Goal: Task Accomplishment & Management: Manage account settings

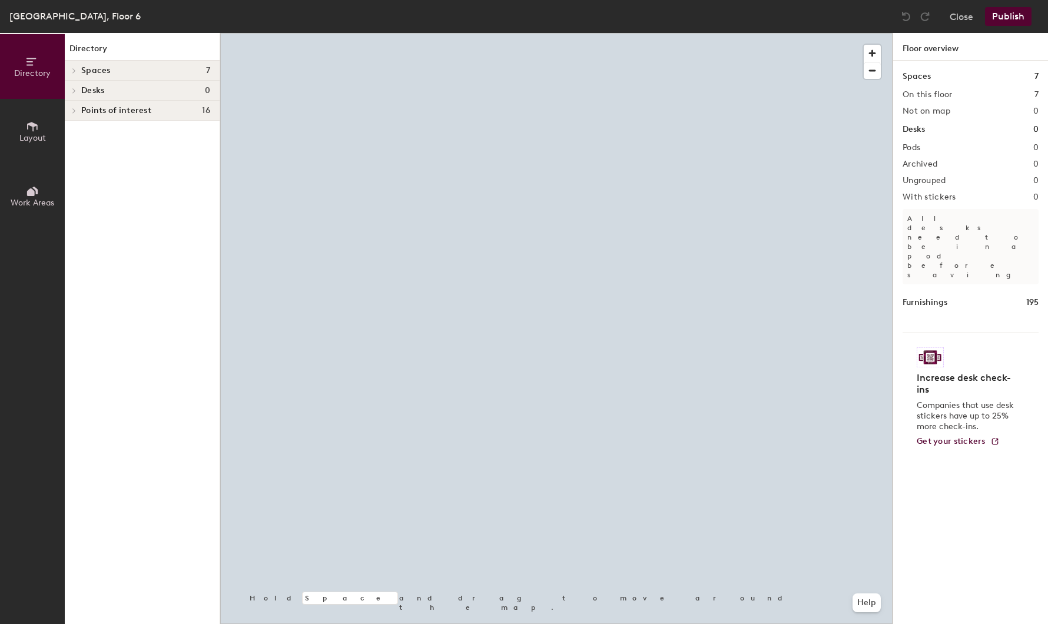
click at [713, 33] on div at bounding box center [556, 33] width 673 height 0
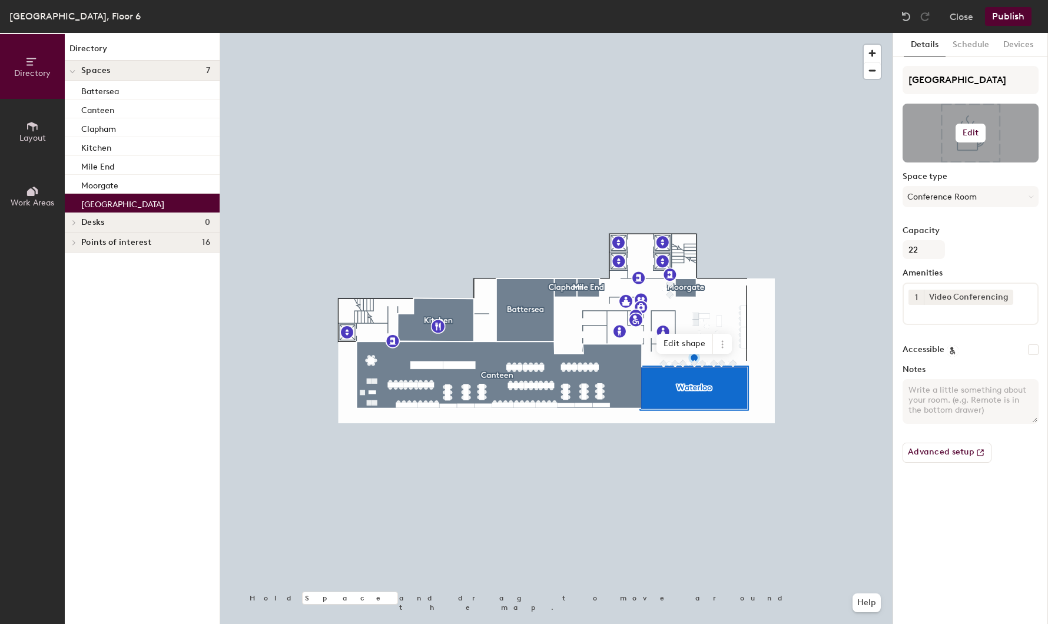
click at [965, 138] on button "Edit" at bounding box center [971, 133] width 31 height 19
click at [938, 166] on input "file" at bounding box center [980, 167] width 135 height 18
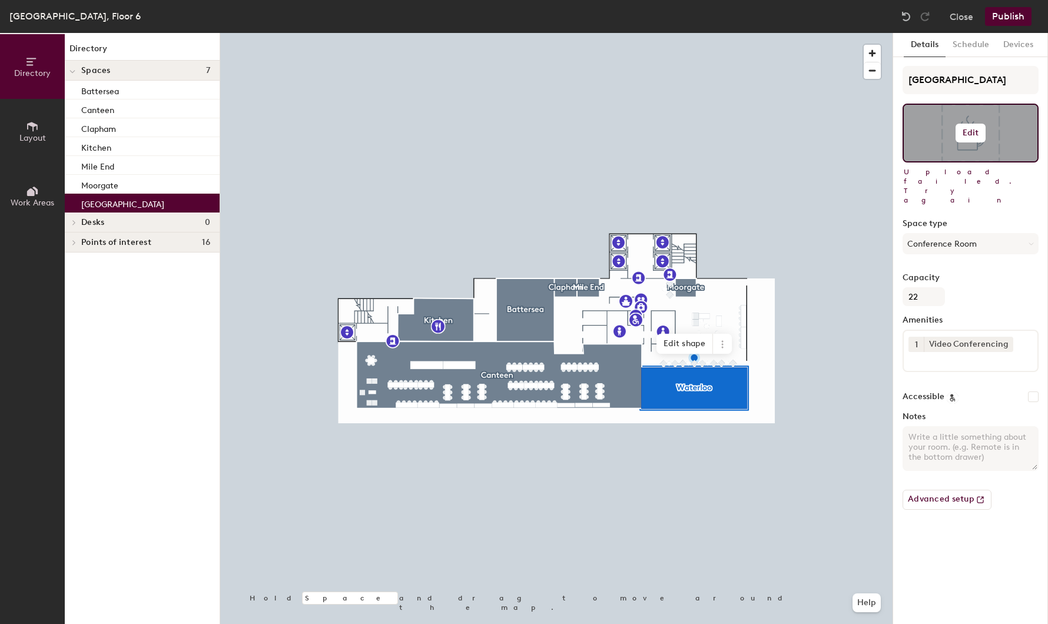
click at [965, 135] on h6 "Edit" at bounding box center [971, 132] width 16 height 9
click at [944, 166] on input "file" at bounding box center [980, 167] width 135 height 18
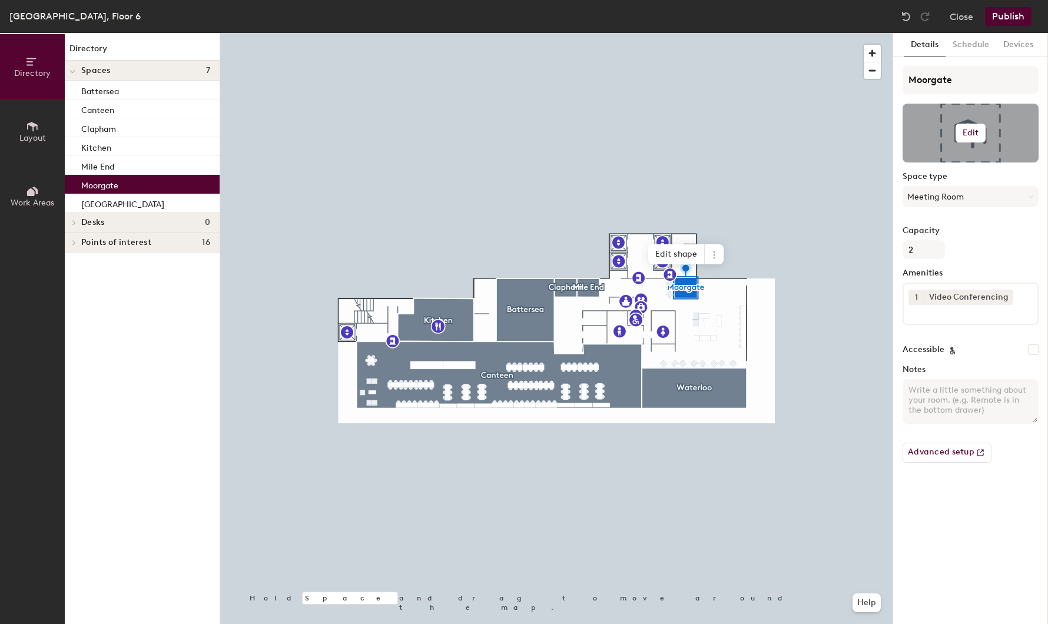
click at [982, 133] on button "Edit" at bounding box center [971, 133] width 31 height 19
click at [949, 164] on input "file" at bounding box center [980, 167] width 135 height 18
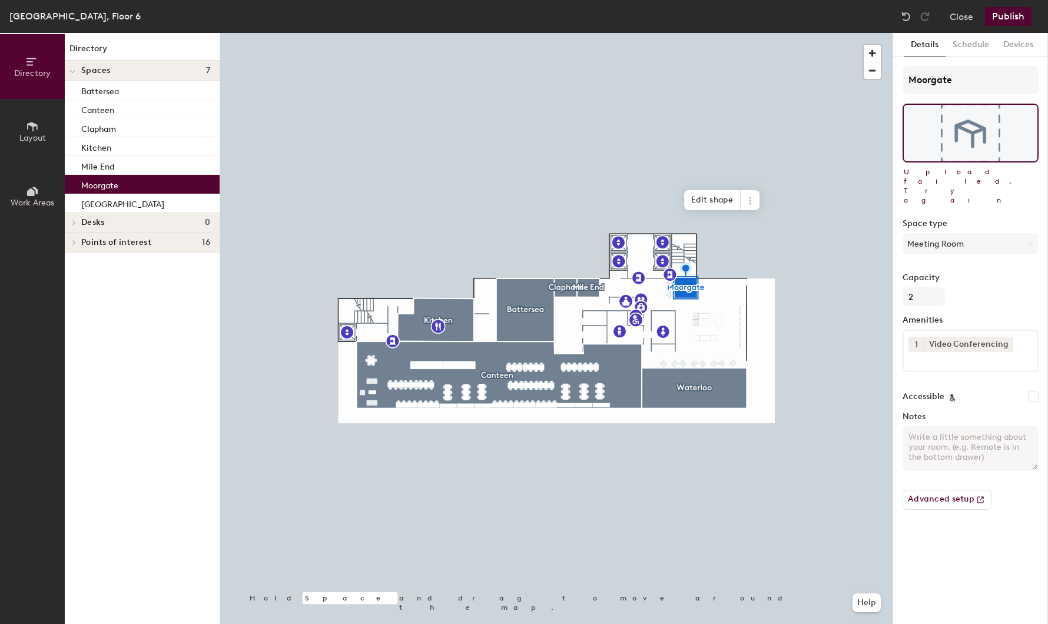
click at [468, 33] on div at bounding box center [556, 33] width 673 height 0
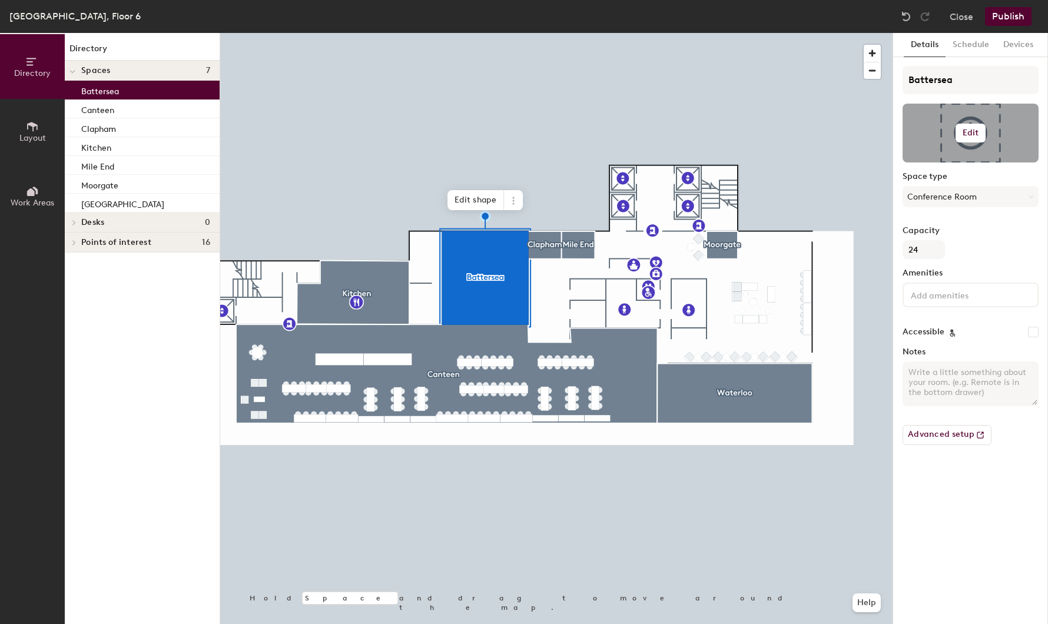
click at [973, 129] on h6 "Edit" at bounding box center [971, 132] width 16 height 9
click at [983, 161] on input "file" at bounding box center [980, 167] width 135 height 18
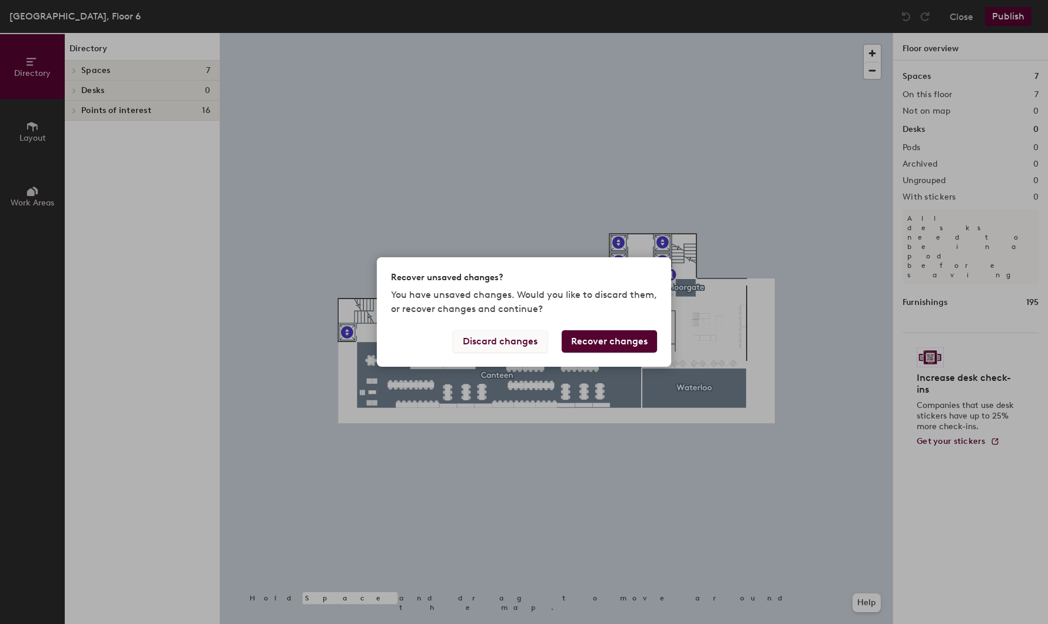
click at [492, 340] on button "Discard changes" at bounding box center [500, 341] width 95 height 22
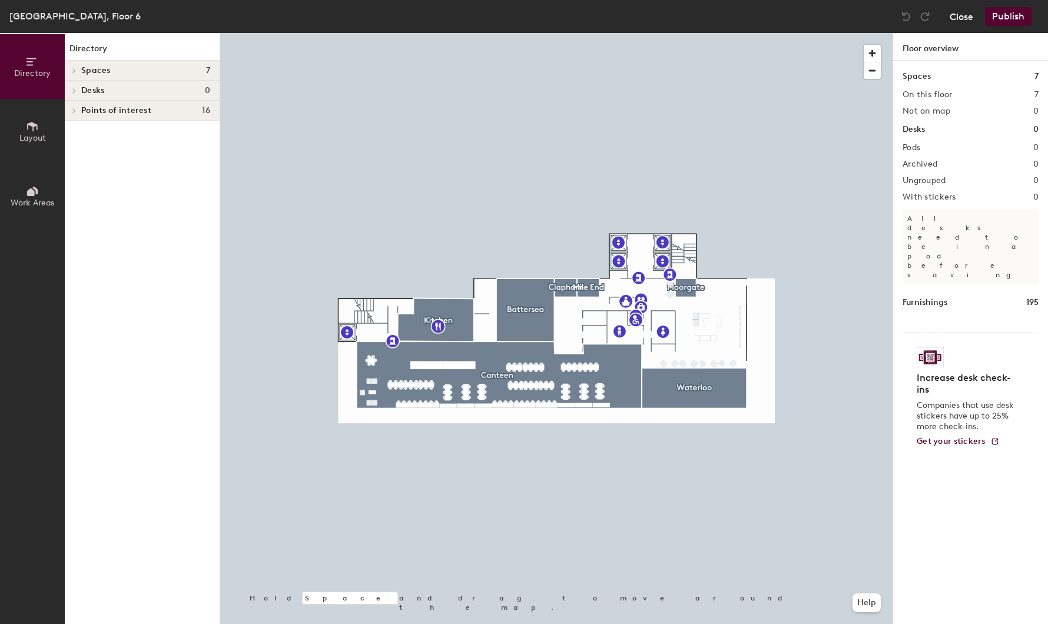
click at [960, 23] on button "Close" at bounding box center [962, 16] width 24 height 19
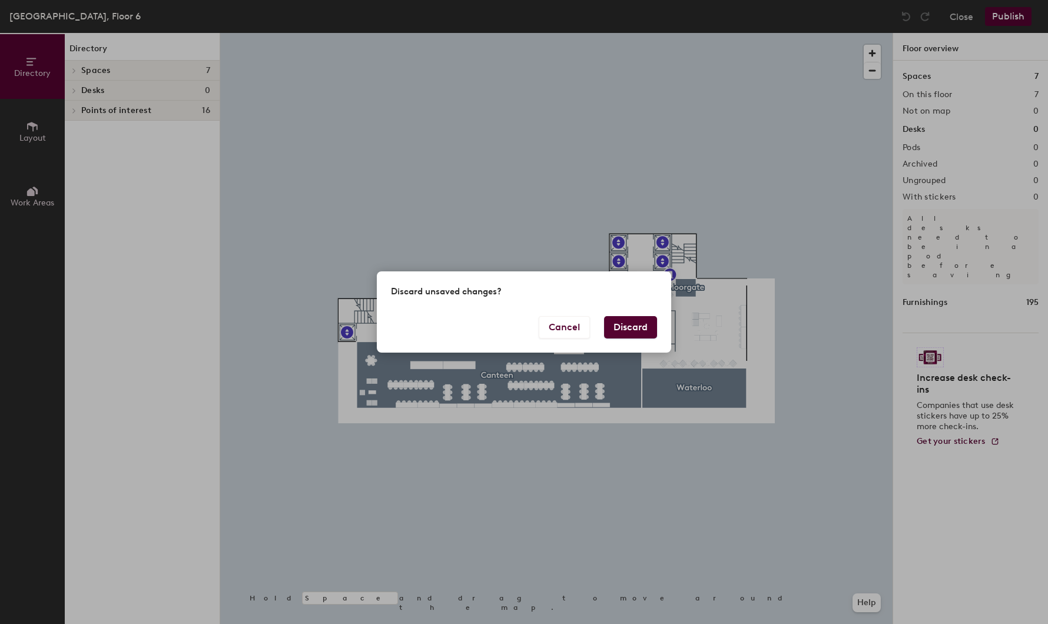
click at [634, 333] on button "Discard" at bounding box center [630, 327] width 53 height 22
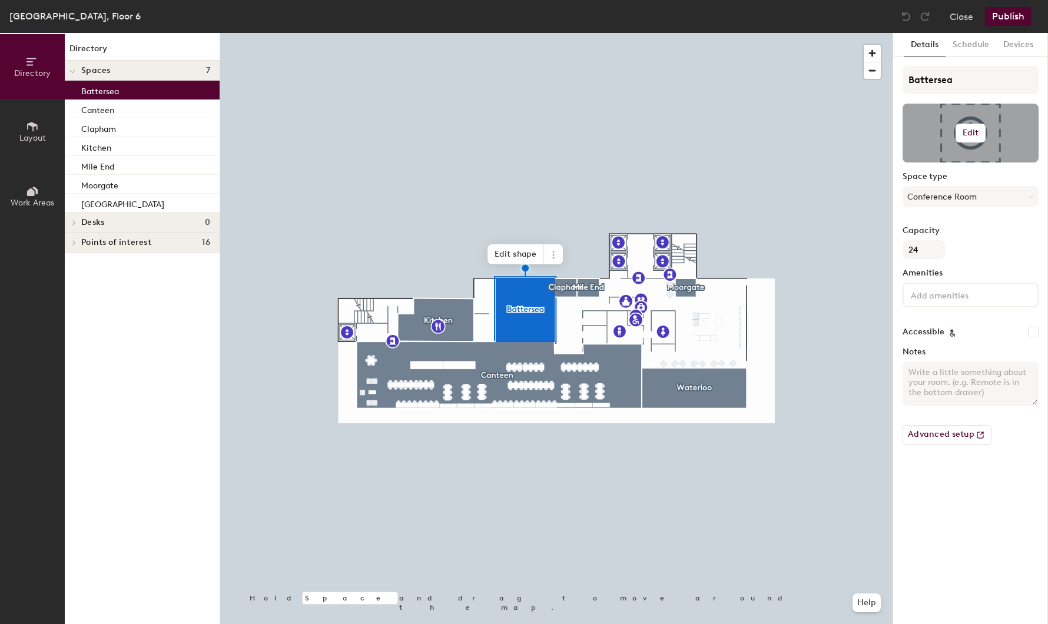
click at [984, 127] on button "Edit" at bounding box center [971, 133] width 31 height 19
click at [926, 160] on input "file" at bounding box center [980, 167] width 135 height 18
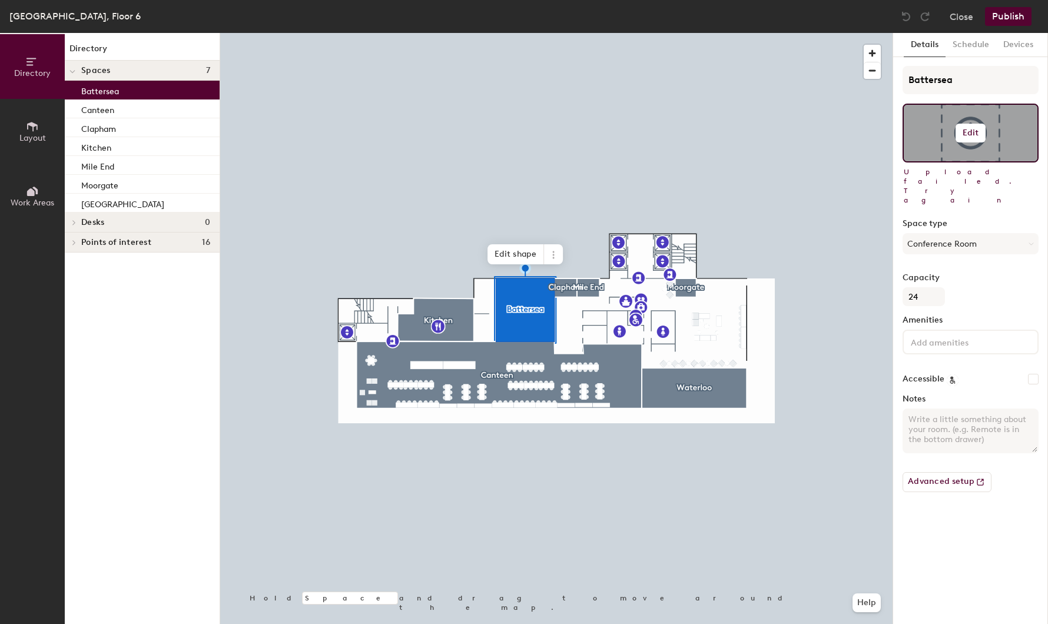
click at [973, 135] on h6 "Edit" at bounding box center [971, 132] width 16 height 9
click at [962, 160] on input "file" at bounding box center [980, 167] width 135 height 18
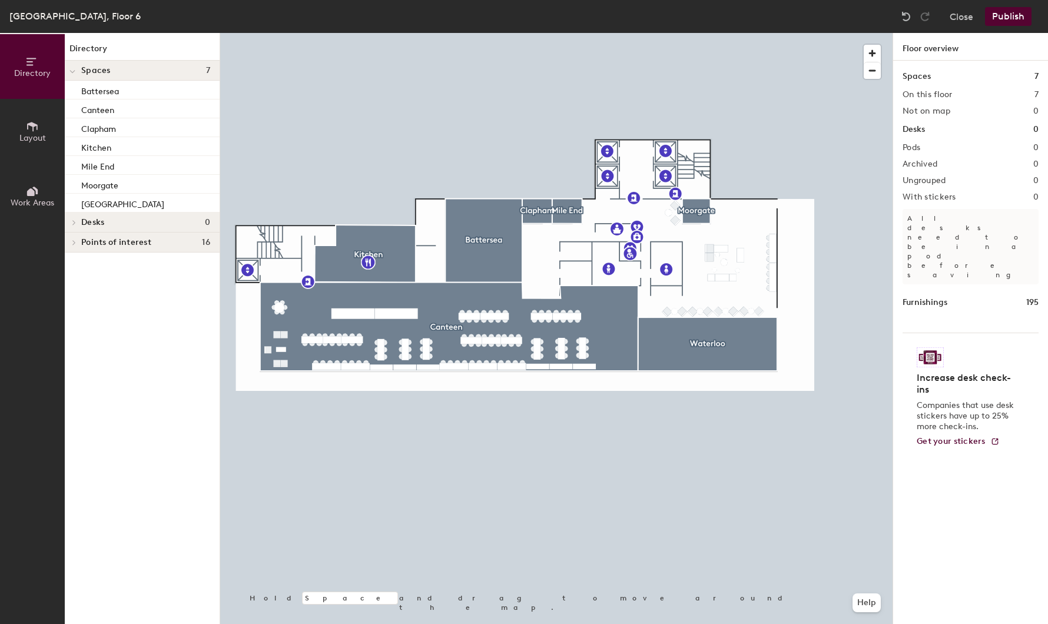
click at [562, 33] on div at bounding box center [556, 33] width 673 height 0
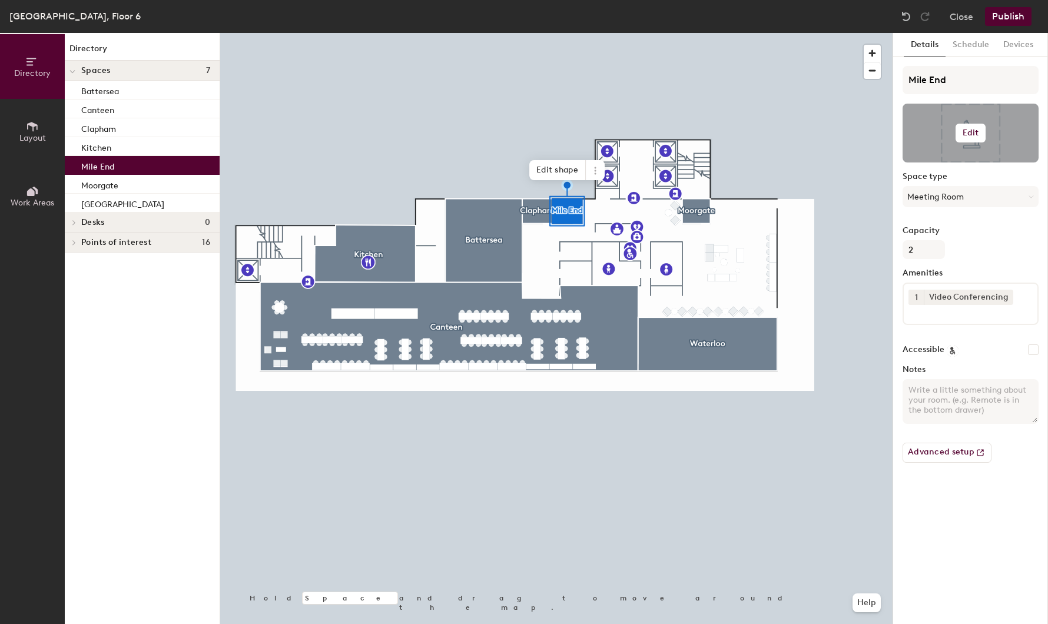
drag, startPoint x: 978, startPoint y: 128, endPoint x: 968, endPoint y: 129, distance: 10.0
click at [978, 128] on h6 "Edit" at bounding box center [971, 132] width 16 height 9
click at [945, 160] on input "file" at bounding box center [980, 167] width 135 height 18
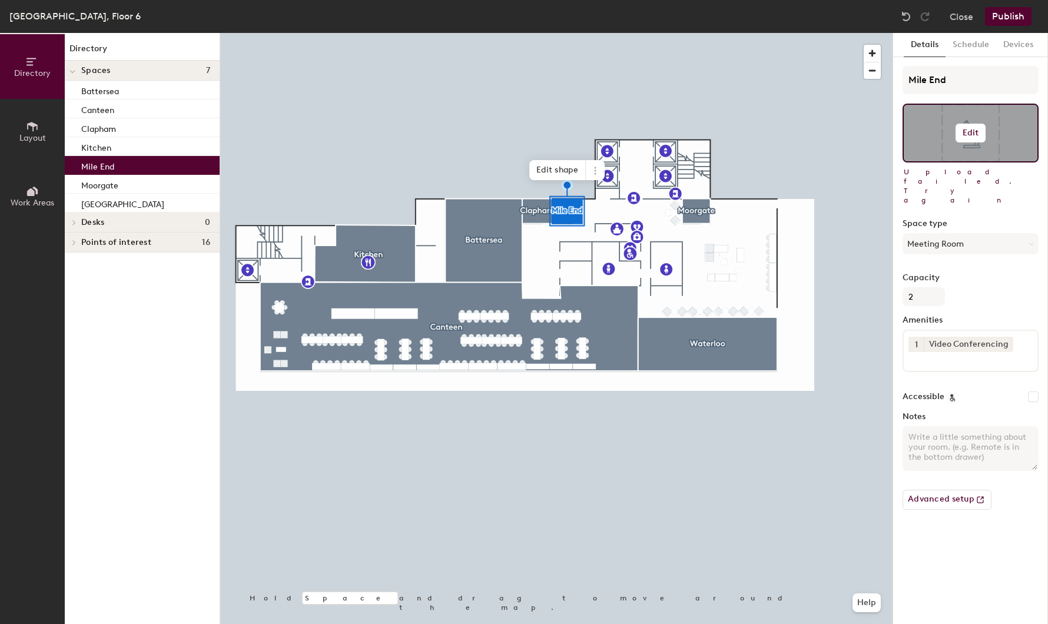
click at [971, 138] on h6 "Edit" at bounding box center [971, 132] width 16 height 9
click at [956, 162] on input "file" at bounding box center [980, 167] width 135 height 18
click at [981, 131] on button "Edit" at bounding box center [971, 133] width 31 height 19
click at [942, 165] on input "file" at bounding box center [980, 167] width 135 height 18
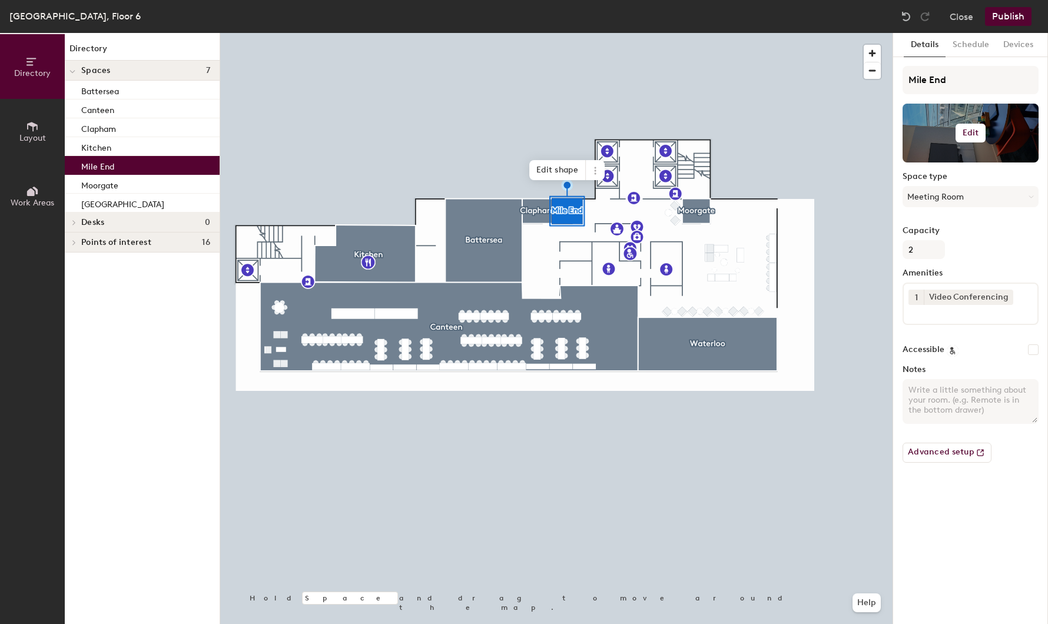
drag, startPoint x: 944, startPoint y: 107, endPoint x: 952, endPoint y: 111, distance: 9.2
click at [952, 111] on div at bounding box center [971, 133] width 136 height 59
click at [971, 137] on h6 "Edit" at bounding box center [971, 132] width 16 height 9
click at [939, 166] on input "file" at bounding box center [980, 167] width 135 height 18
click at [936, 186] on div "Remove" at bounding box center [970, 178] width 135 height 15
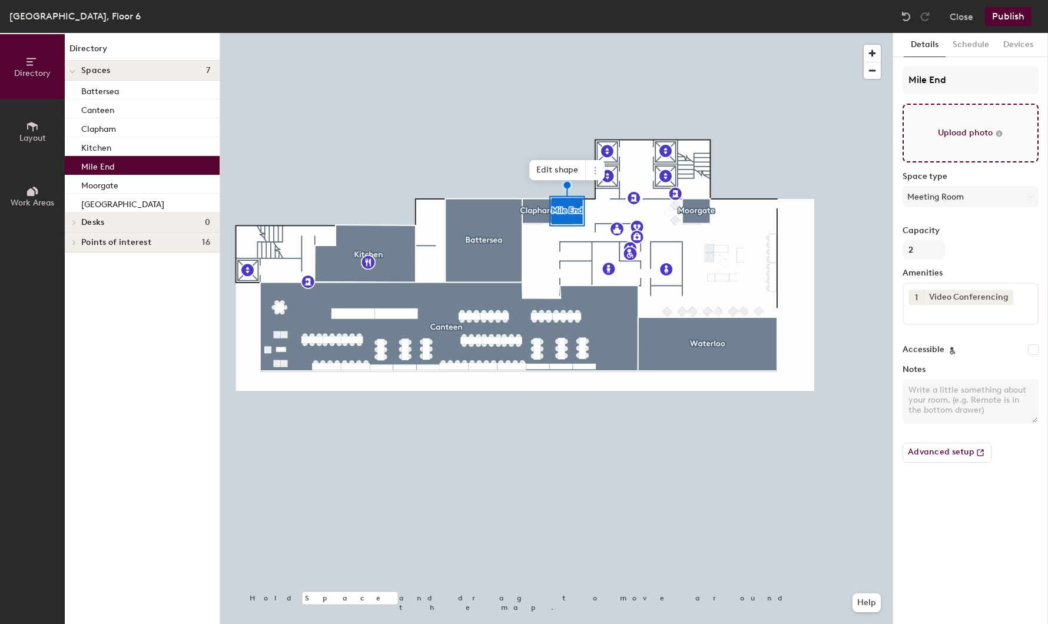
click at [969, 136] on input "file" at bounding box center [971, 133] width 136 height 59
type input "C:\fakepath\Mile End.jpg"
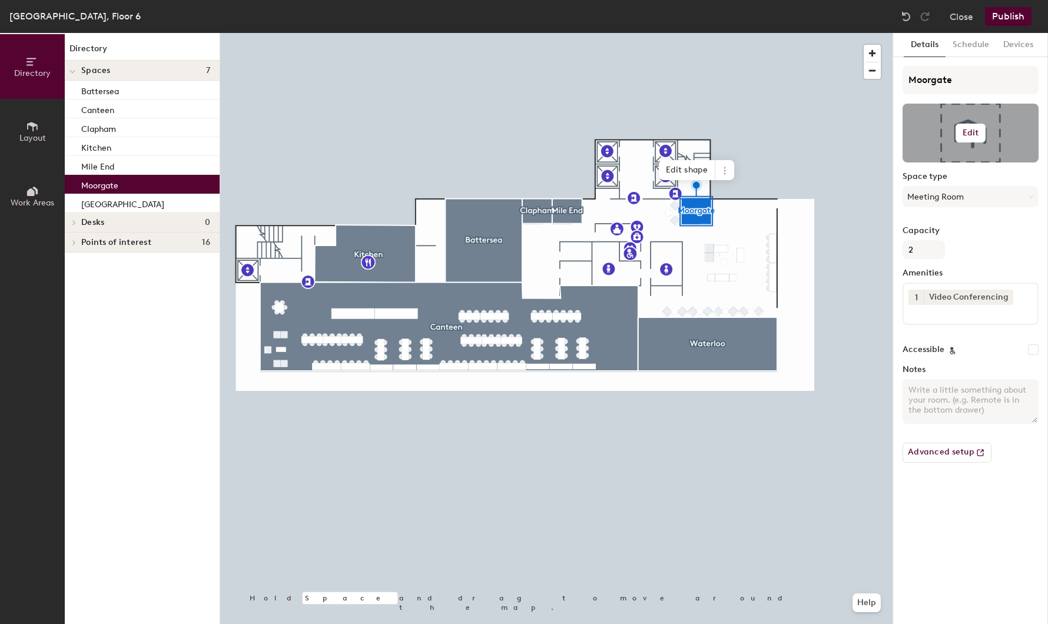
click at [978, 130] on h6 "Edit" at bounding box center [971, 132] width 16 height 9
click at [949, 167] on input "file" at bounding box center [980, 167] width 135 height 18
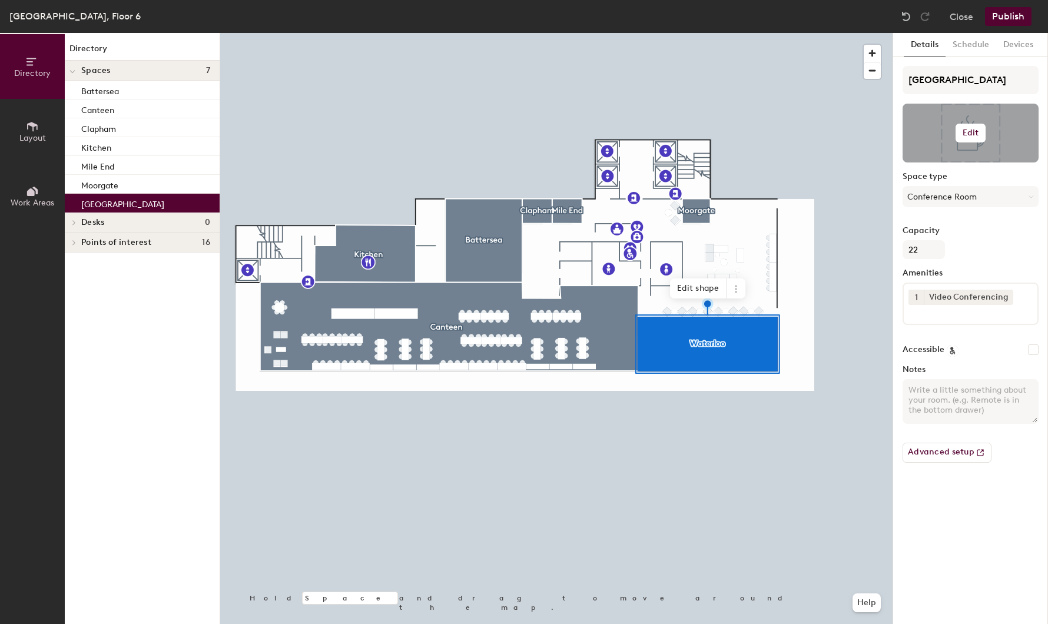
click at [964, 128] on h6 "Edit" at bounding box center [971, 132] width 16 height 9
click at [965, 163] on input "file" at bounding box center [980, 167] width 135 height 18
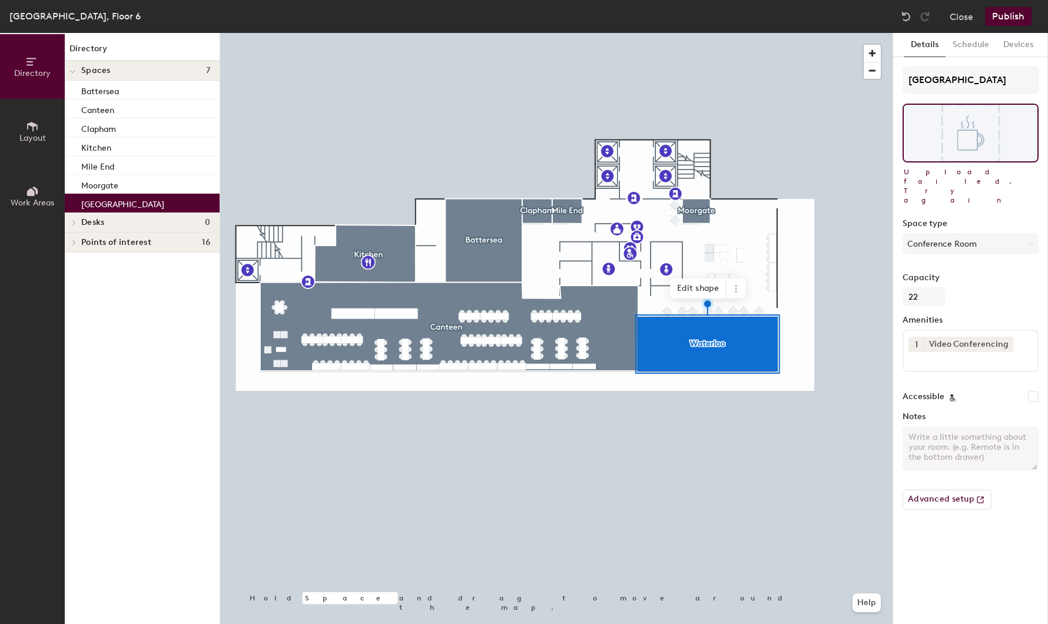
click at [498, 33] on div at bounding box center [556, 33] width 673 height 0
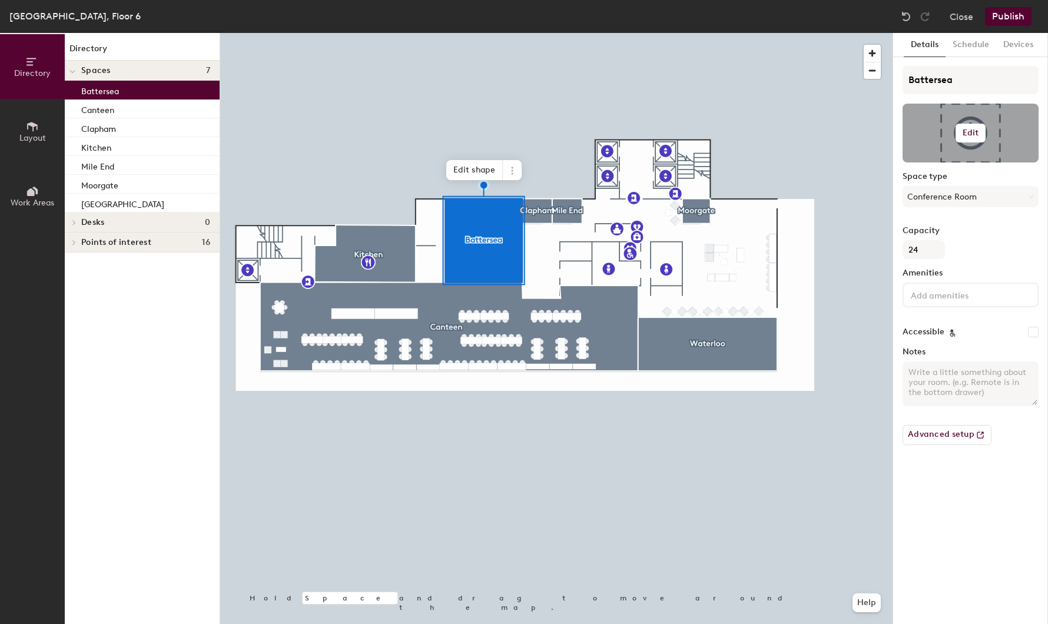
click at [971, 131] on h6 "Edit" at bounding box center [971, 132] width 16 height 9
click at [946, 164] on input "file" at bounding box center [980, 167] width 135 height 18
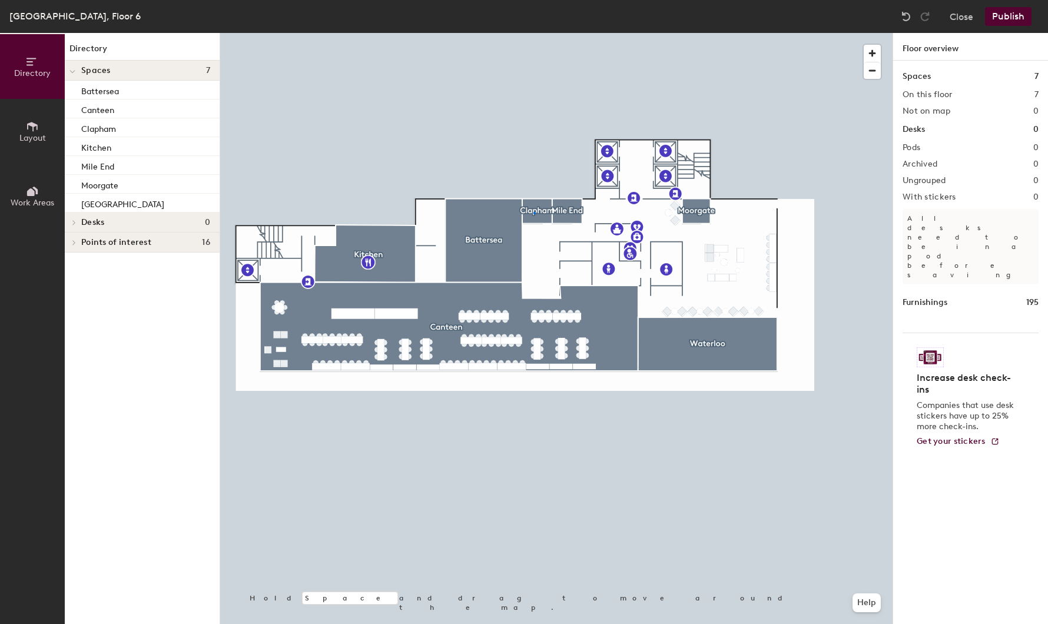
click at [534, 33] on div at bounding box center [556, 33] width 673 height 0
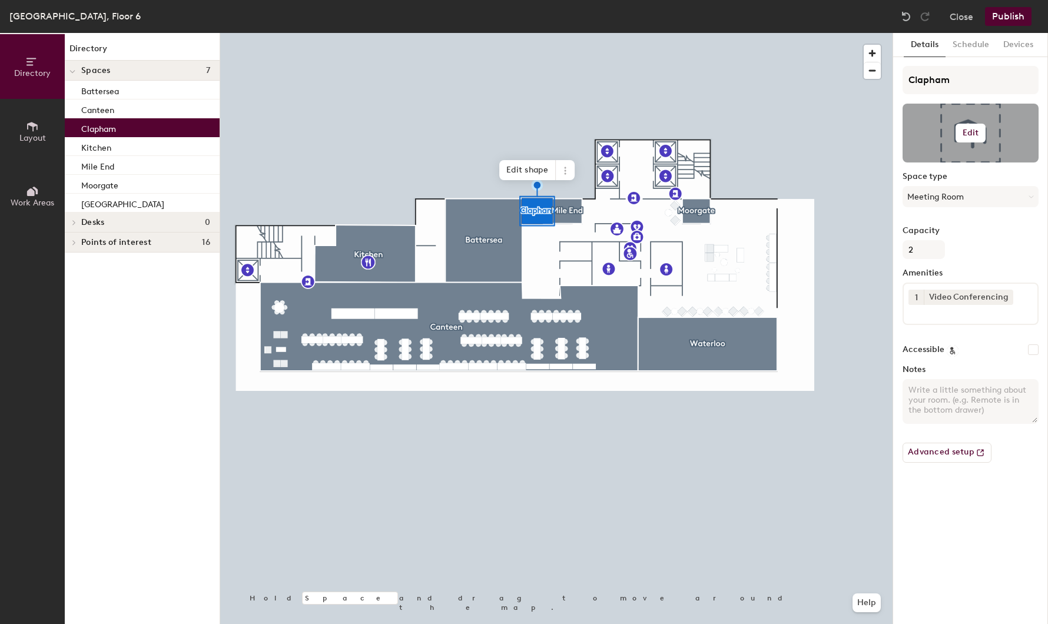
click at [967, 127] on button "Edit" at bounding box center [971, 133] width 31 height 19
click at [938, 160] on input "file" at bounding box center [980, 167] width 135 height 18
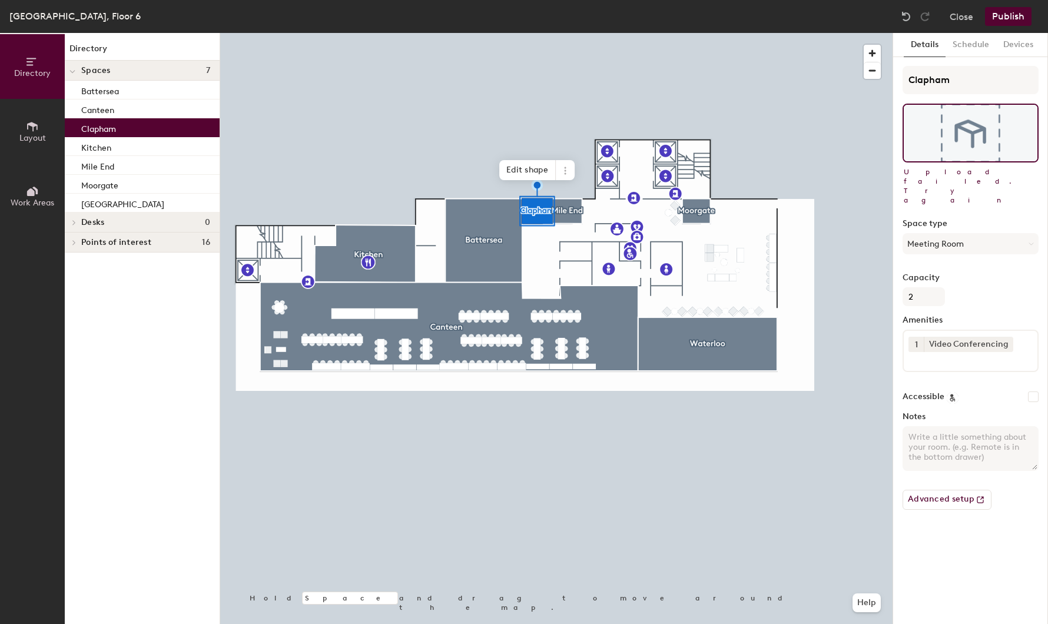
click at [568, 33] on div at bounding box center [556, 33] width 673 height 0
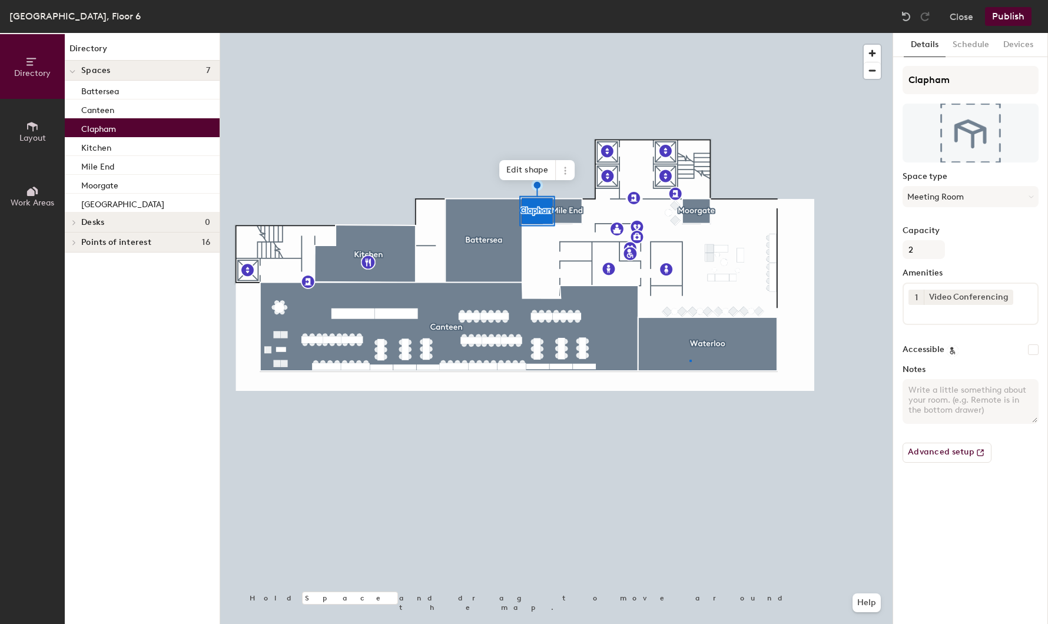
click at [690, 33] on div at bounding box center [556, 33] width 673 height 0
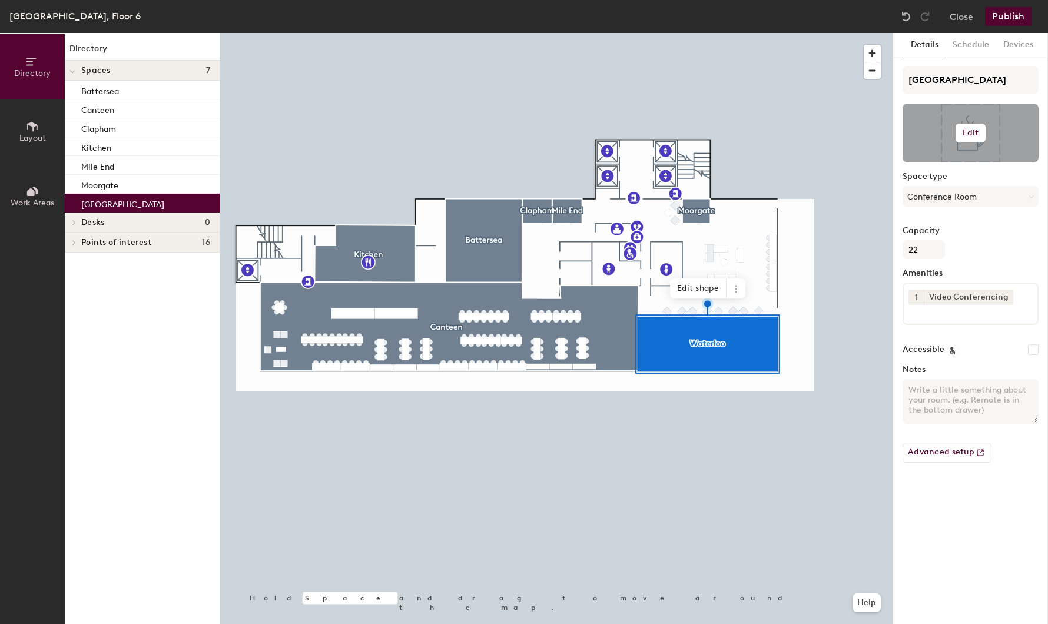
click at [982, 133] on button "Edit" at bounding box center [971, 133] width 31 height 19
click at [952, 168] on input "file" at bounding box center [980, 167] width 135 height 18
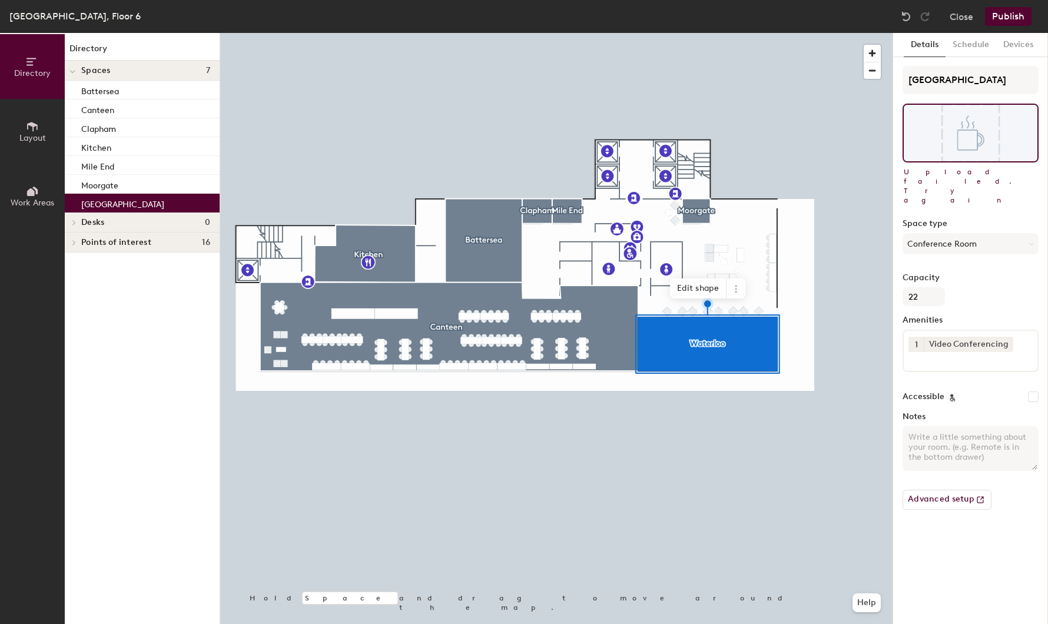
click at [1011, 16] on button "Publish" at bounding box center [1008, 16] width 47 height 19
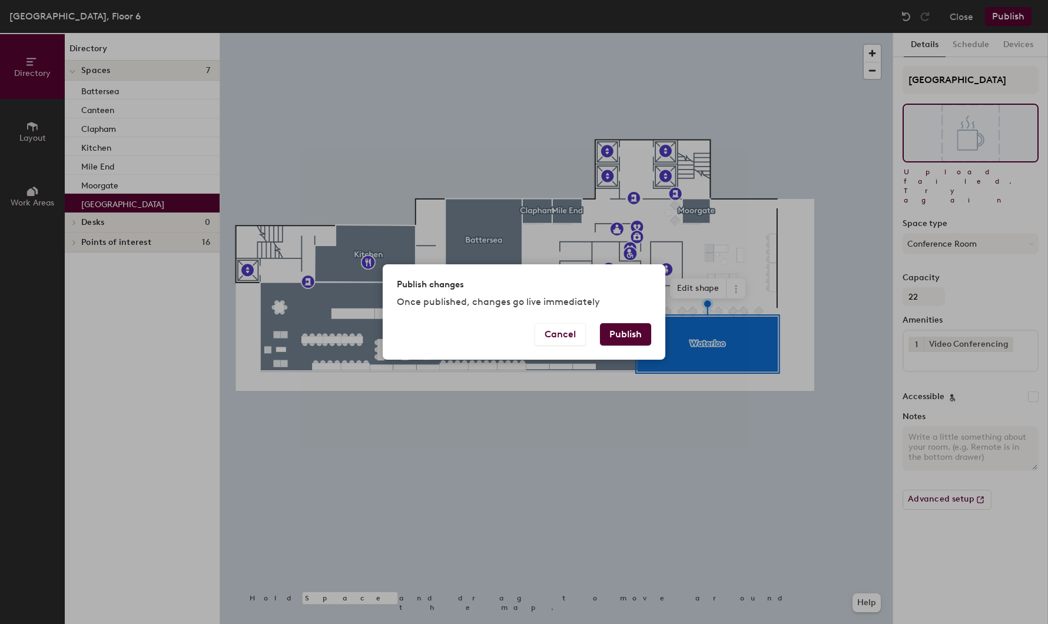
click at [620, 336] on button "Publish" at bounding box center [625, 334] width 51 height 22
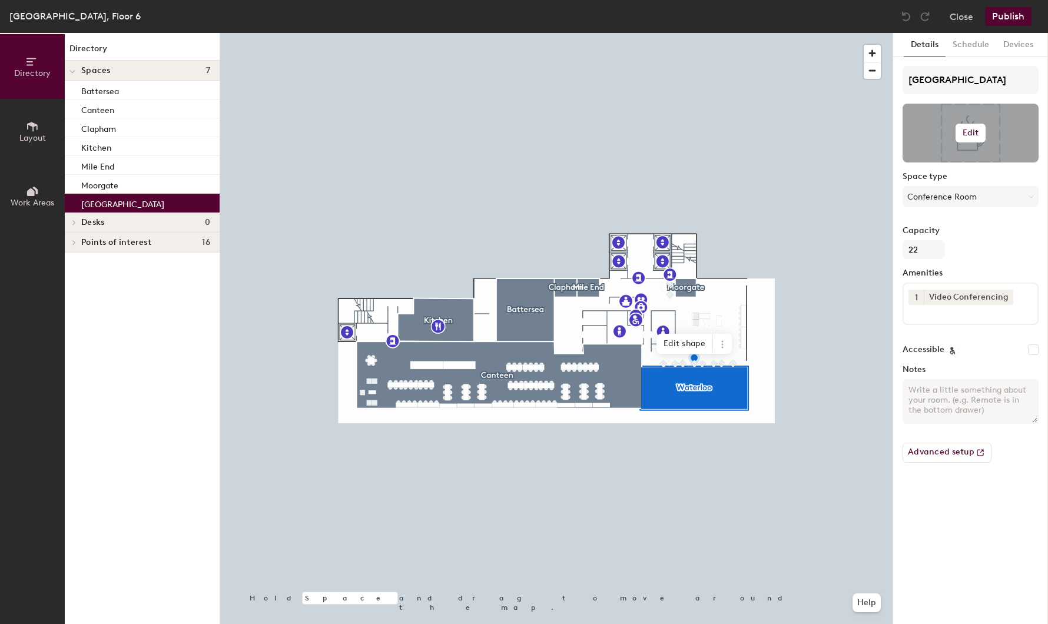
click at [963, 131] on h6 "Edit" at bounding box center [971, 132] width 16 height 9
click at [948, 168] on input "file" at bounding box center [980, 167] width 135 height 18
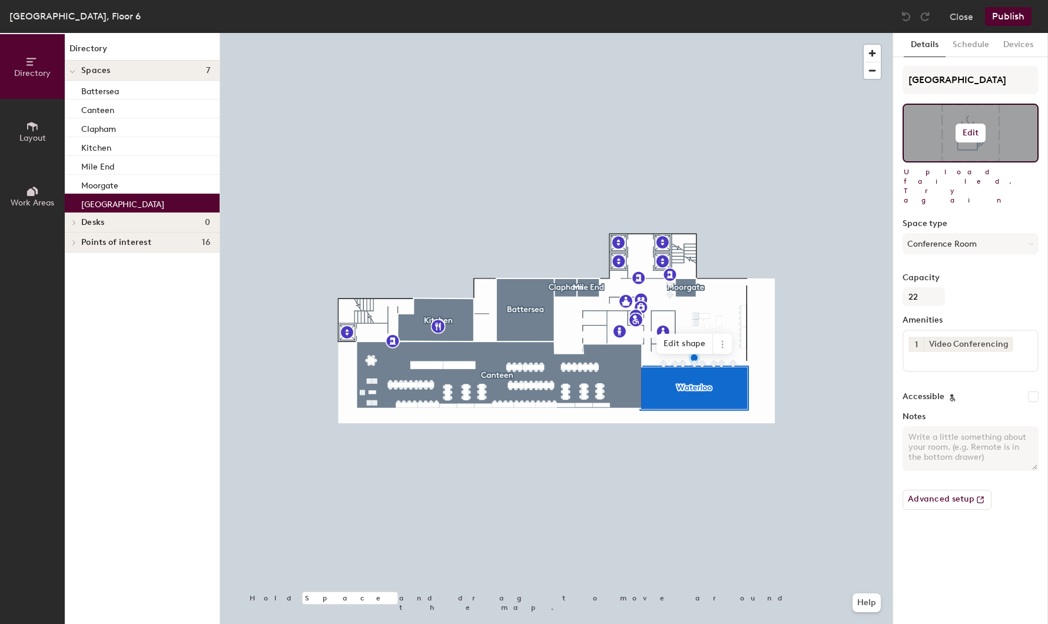
click at [977, 143] on div at bounding box center [971, 133] width 136 height 59
click at [976, 136] on h6 "Edit" at bounding box center [971, 132] width 16 height 9
click at [952, 164] on input "file" at bounding box center [980, 167] width 135 height 18
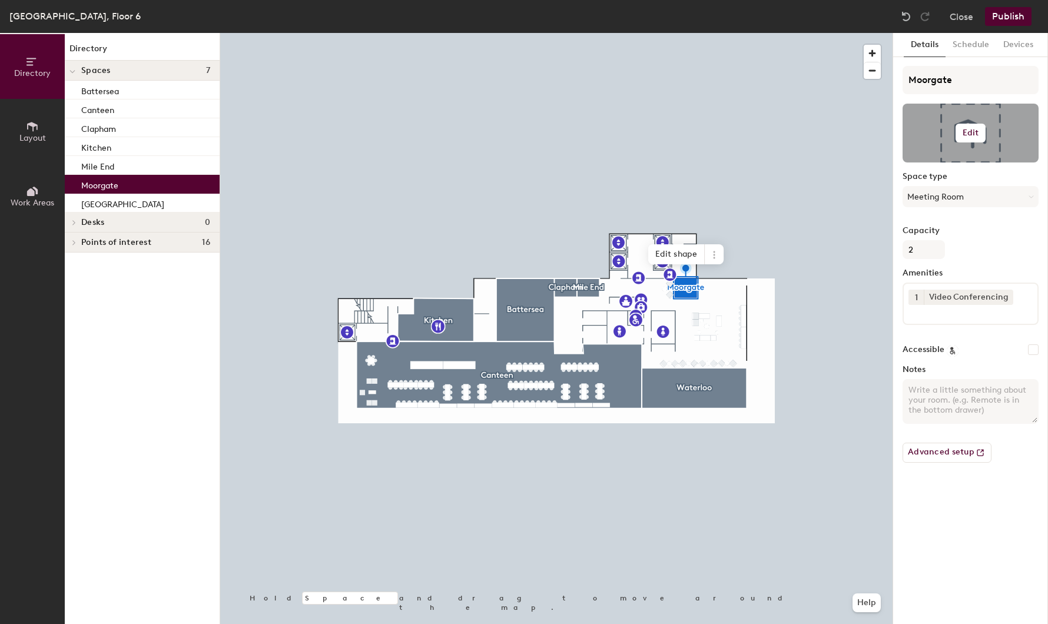
click at [965, 139] on button "Edit" at bounding box center [971, 133] width 31 height 19
click at [953, 164] on input "file" at bounding box center [980, 167] width 135 height 18
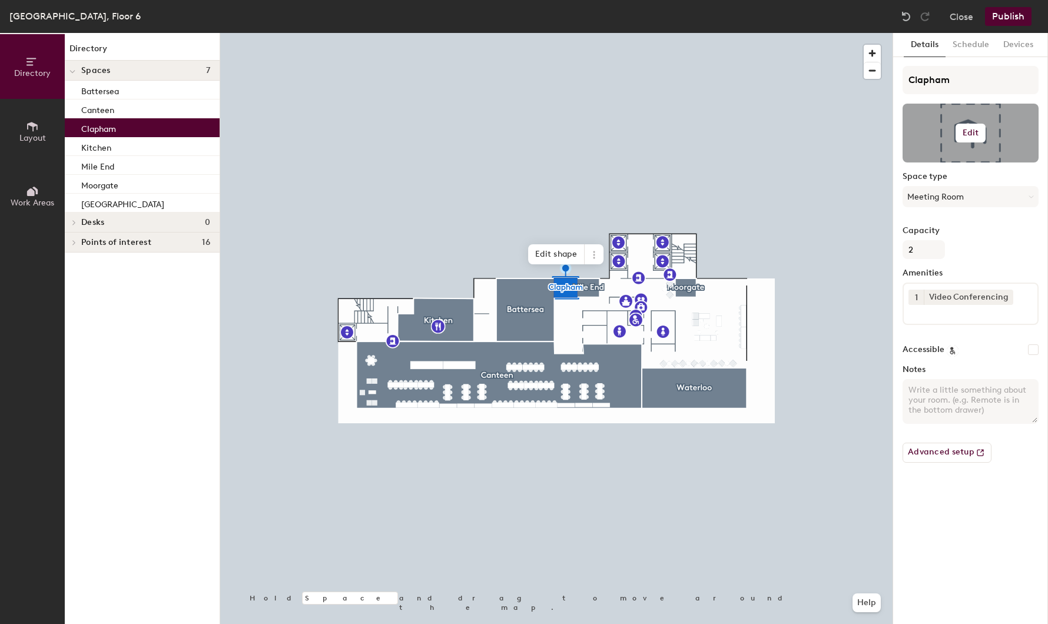
click at [981, 127] on button "Edit" at bounding box center [971, 133] width 31 height 19
click at [939, 165] on input "file" at bounding box center [980, 167] width 135 height 18
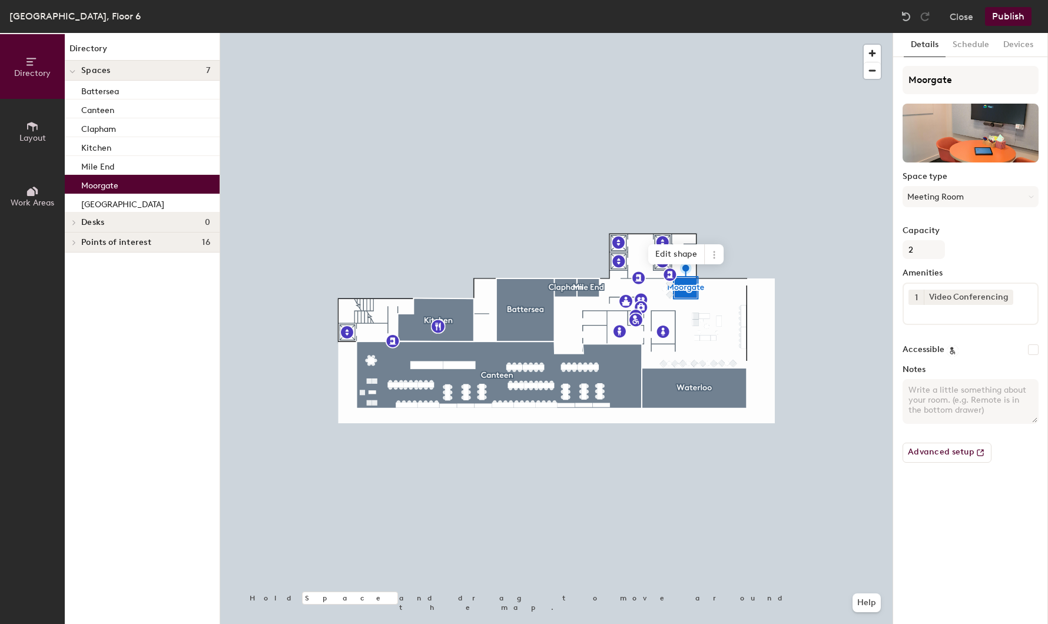
click at [484, 33] on div at bounding box center [556, 33] width 673 height 0
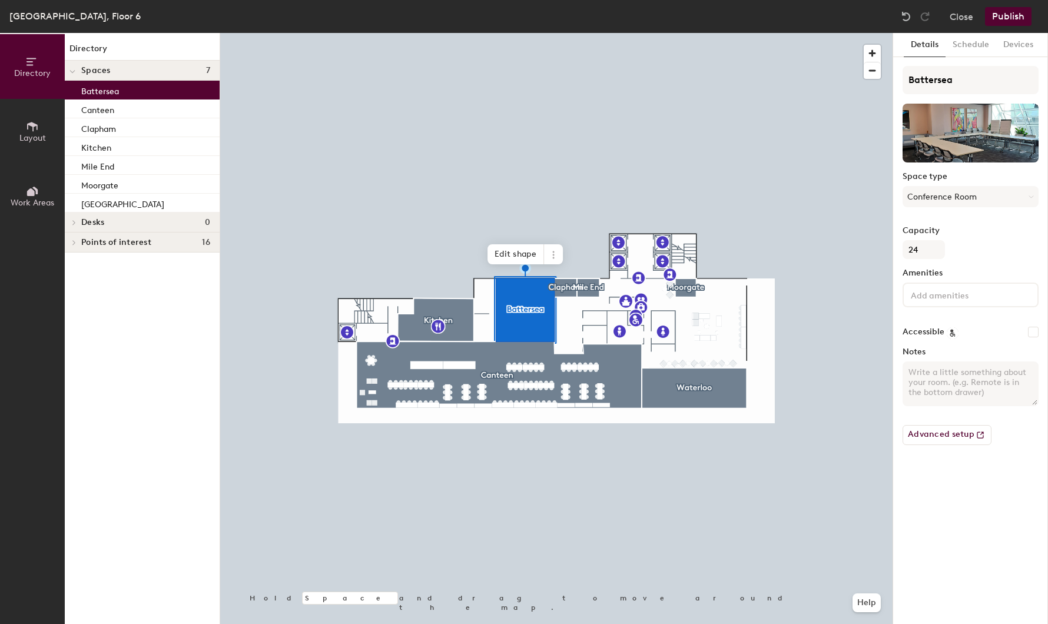
click at [926, 376] on textarea "Notes" at bounding box center [971, 384] width 136 height 45
click at [962, 193] on button "Conference Room" at bounding box center [971, 196] width 136 height 21
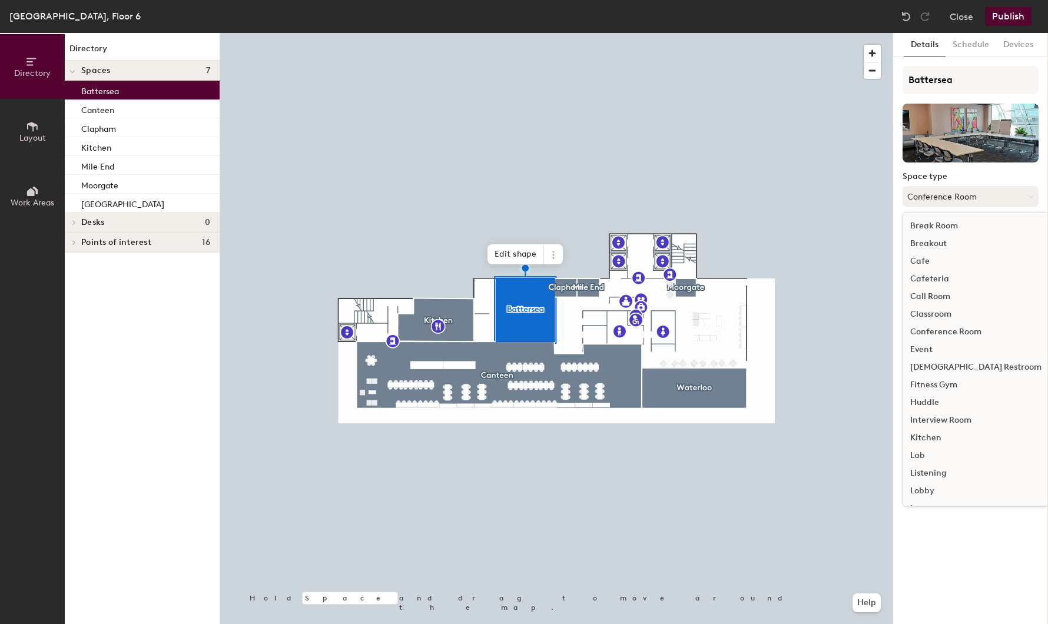
click at [975, 194] on button "Conference Room" at bounding box center [971, 196] width 136 height 21
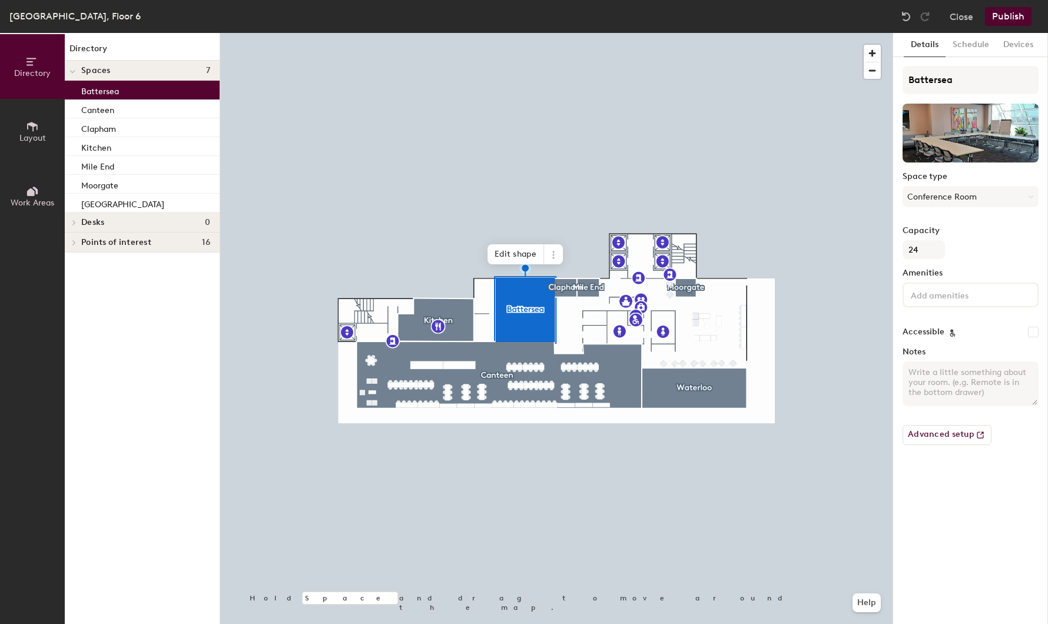
click at [932, 288] on input at bounding box center [962, 294] width 106 height 14
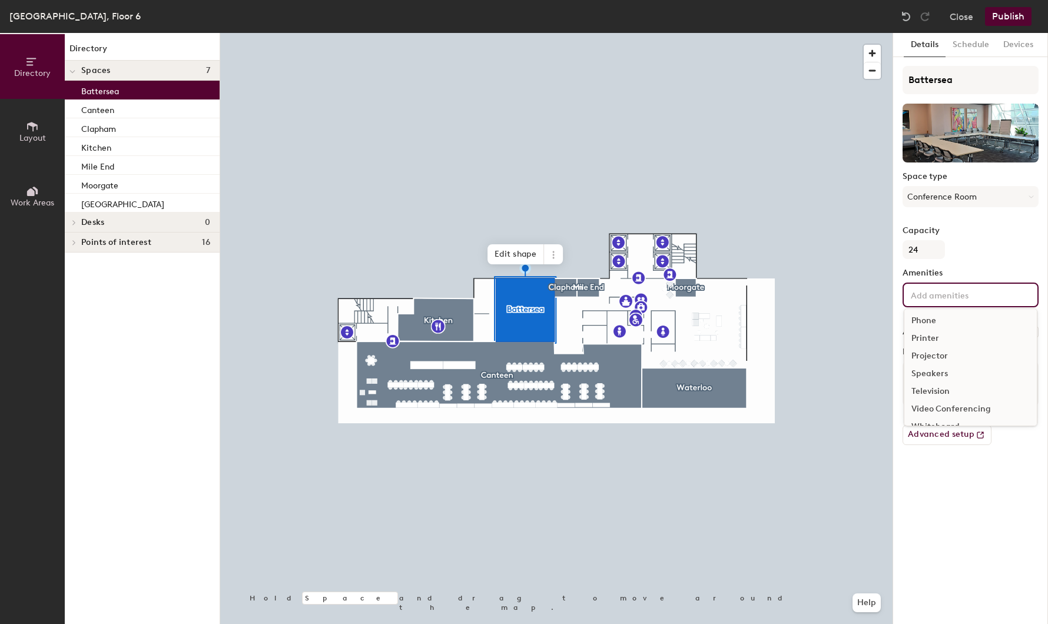
scroll to position [69, 0]
click at [942, 396] on div "Video Conferencing" at bounding box center [971, 395] width 133 height 18
click at [955, 511] on div "Details Schedule Devices Battersea Space type Conference Room Capacity 24 Ameni…" at bounding box center [970, 328] width 155 height 591
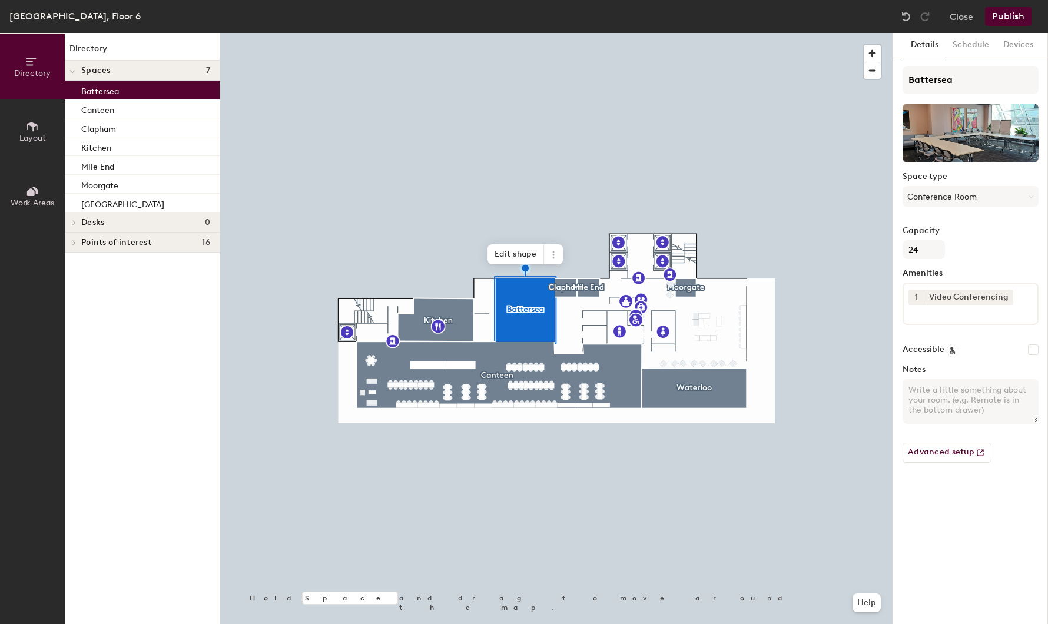
click at [691, 33] on div at bounding box center [556, 33] width 673 height 0
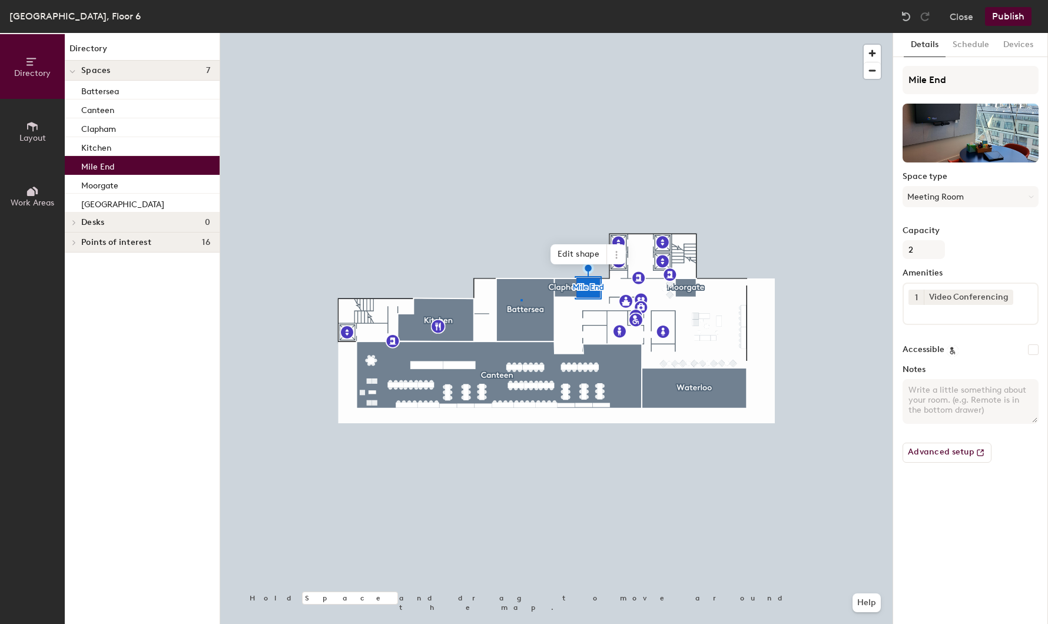
click at [521, 33] on div at bounding box center [556, 33] width 673 height 0
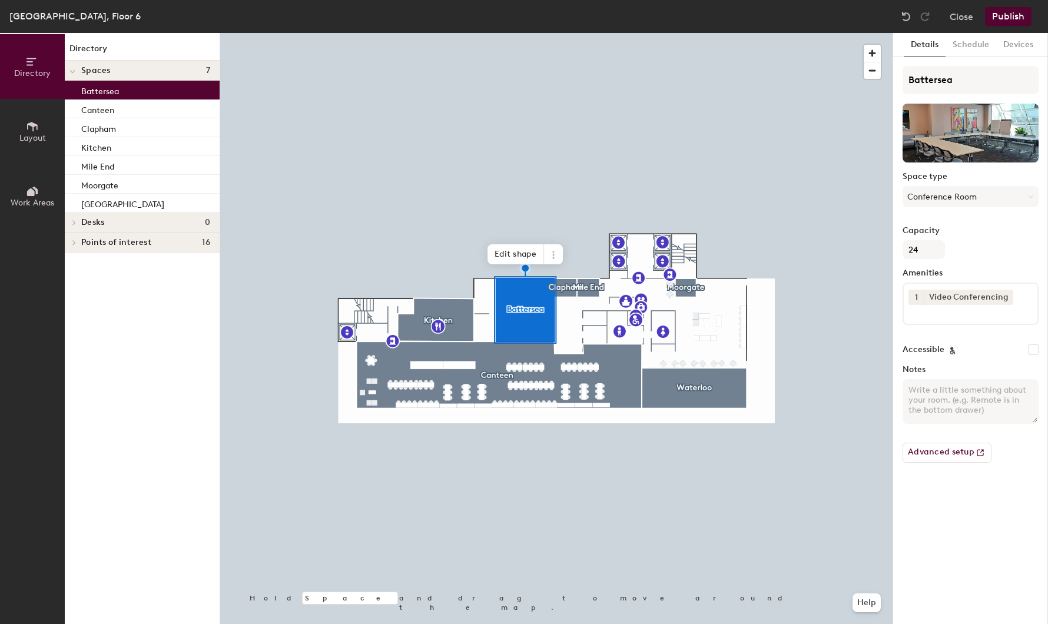
click at [1012, 14] on button "Publish" at bounding box center [1008, 16] width 47 height 19
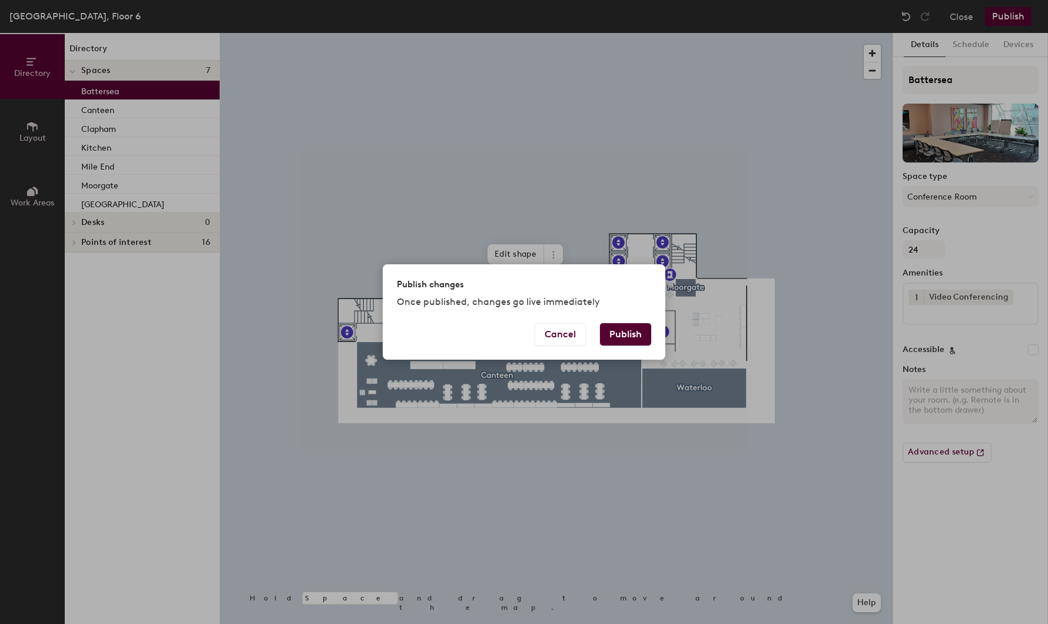
click at [623, 329] on button "Publish" at bounding box center [625, 334] width 51 height 22
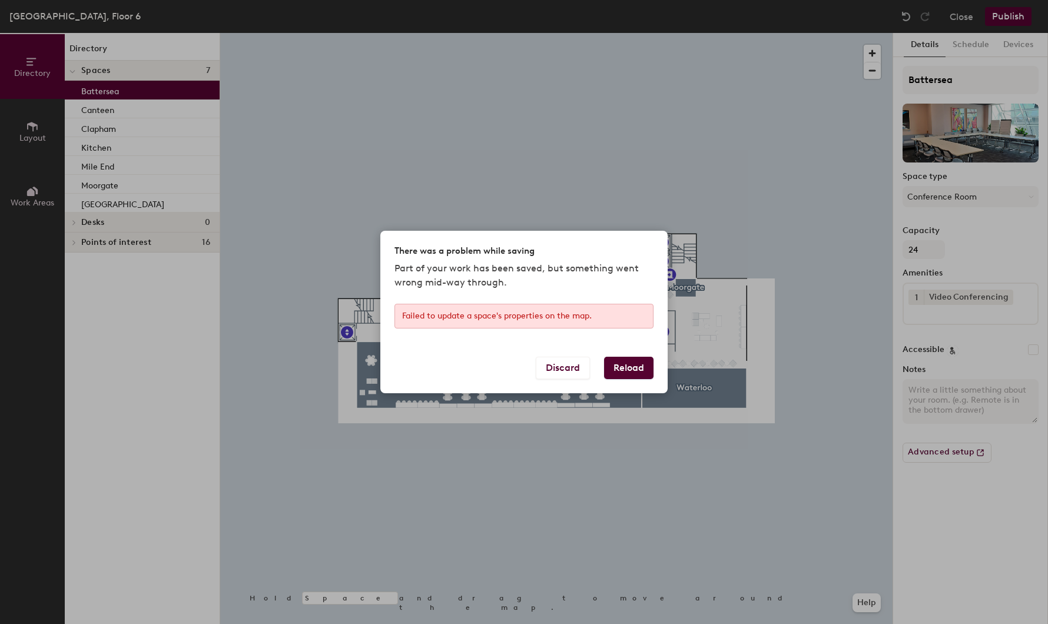
click at [639, 368] on button "Reload" at bounding box center [628, 368] width 49 height 22
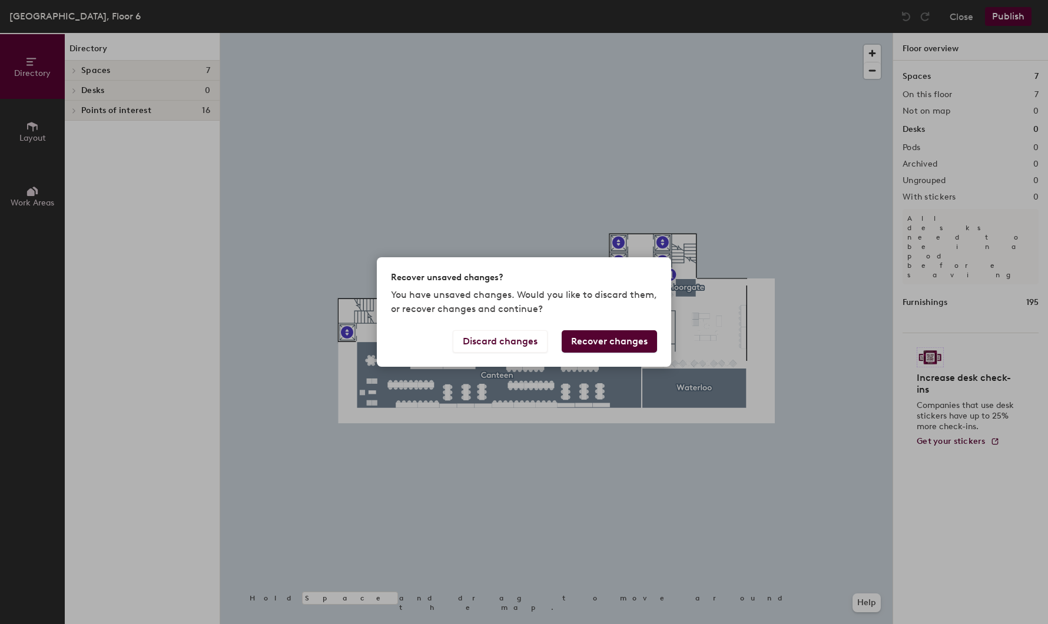
click at [608, 339] on button "Recover changes" at bounding box center [609, 341] width 95 height 22
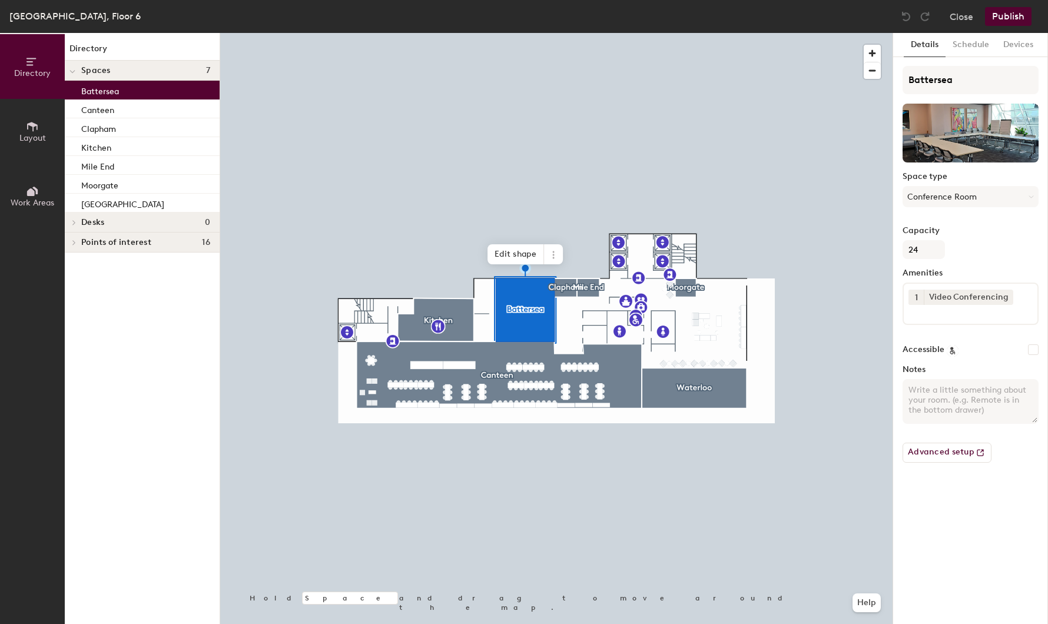
click at [1018, 7] on button "Publish" at bounding box center [1008, 16] width 47 height 19
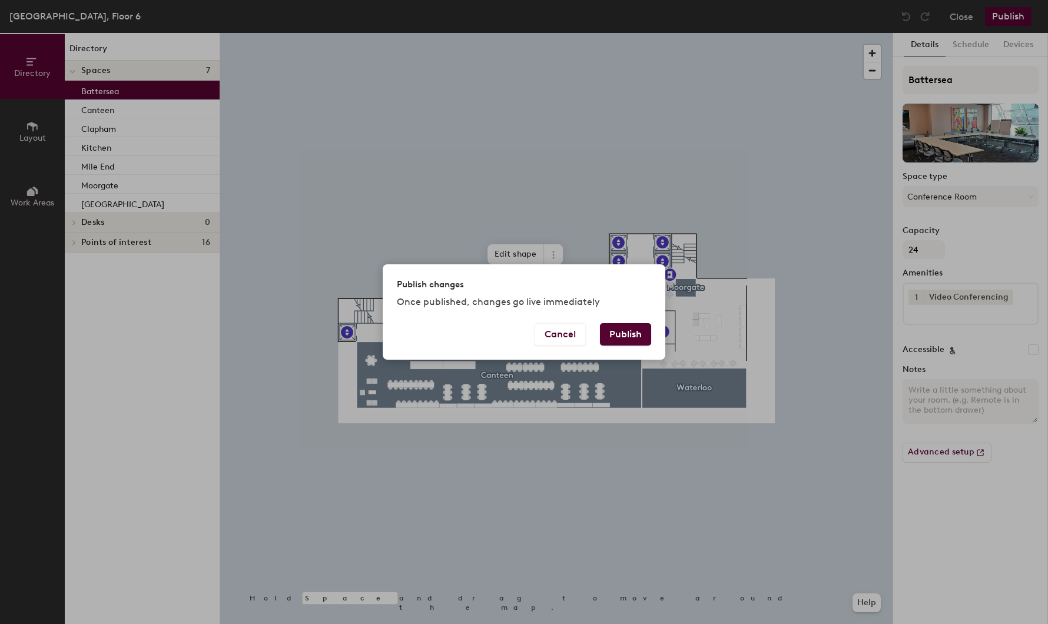
click at [633, 328] on button "Publish" at bounding box center [625, 334] width 51 height 22
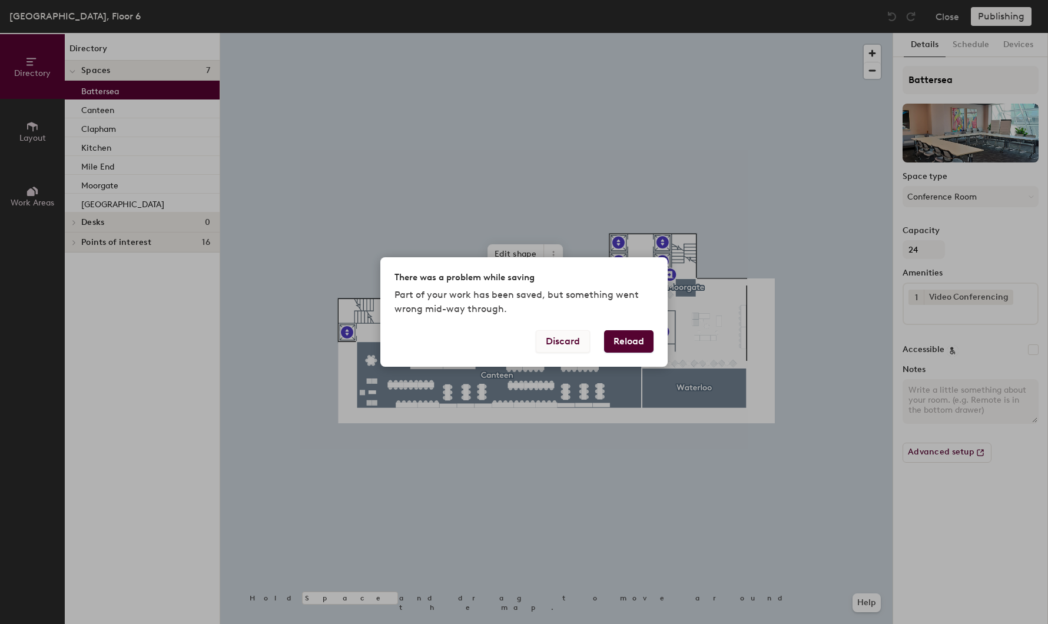
click at [564, 341] on button "Discard" at bounding box center [563, 341] width 54 height 22
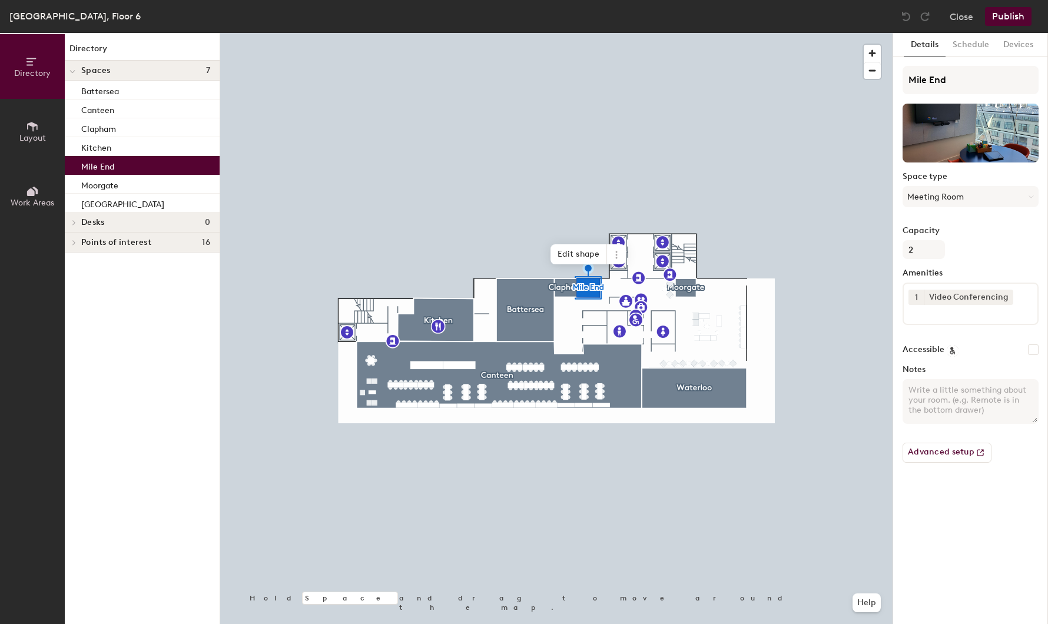
click at [555, 33] on div at bounding box center [556, 33] width 673 height 0
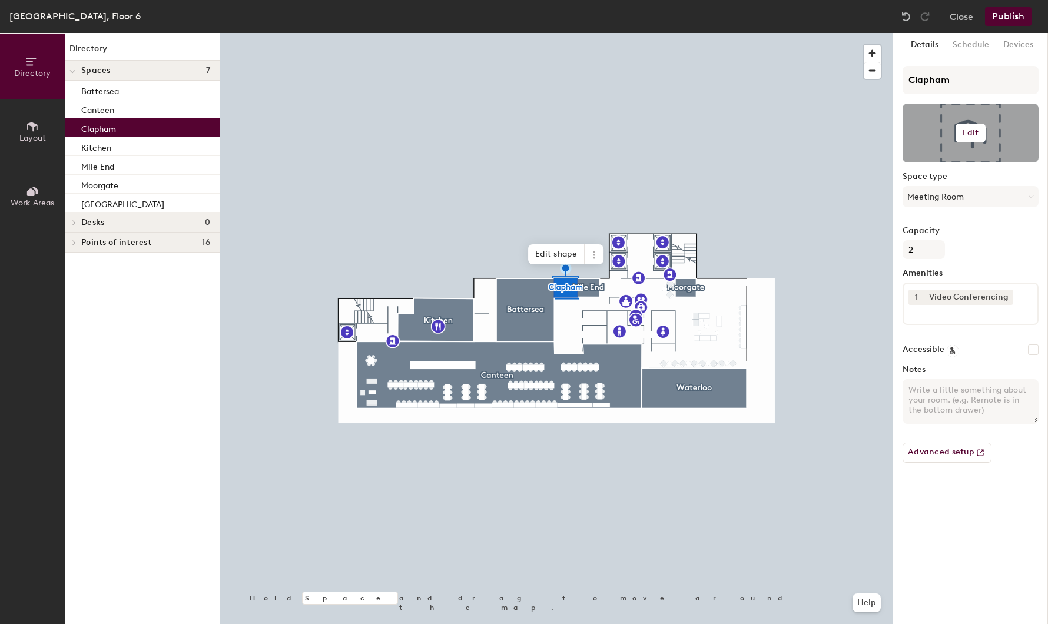
click at [958, 130] on button "Edit" at bounding box center [971, 133] width 31 height 19
click at [938, 162] on input "file" at bounding box center [980, 167] width 135 height 18
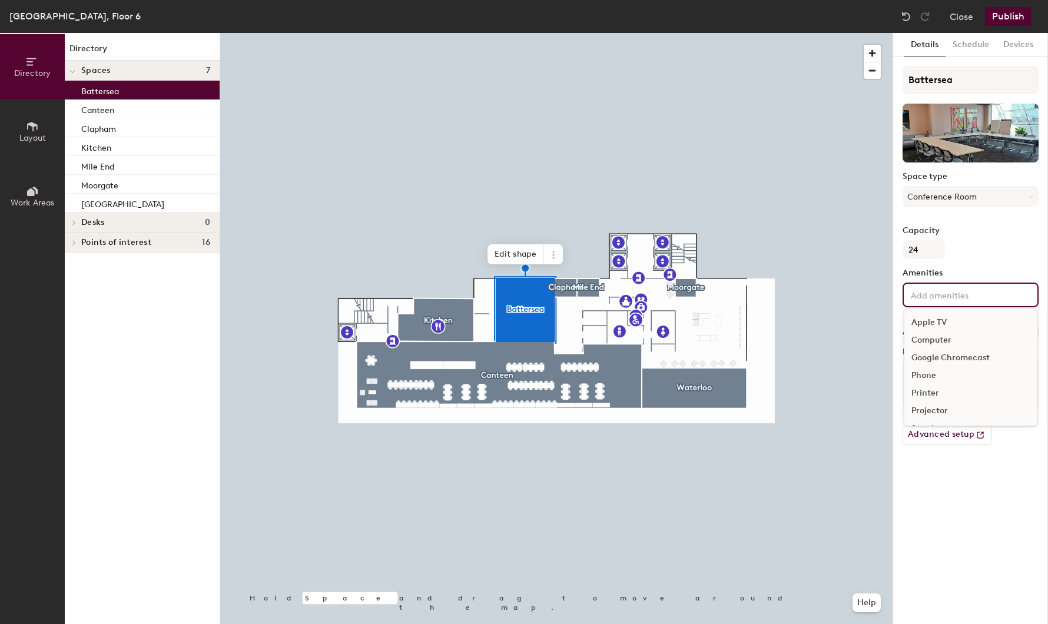
click at [948, 293] on input at bounding box center [962, 294] width 106 height 14
click at [946, 396] on div "Video Conferencing" at bounding box center [971, 395] width 133 height 18
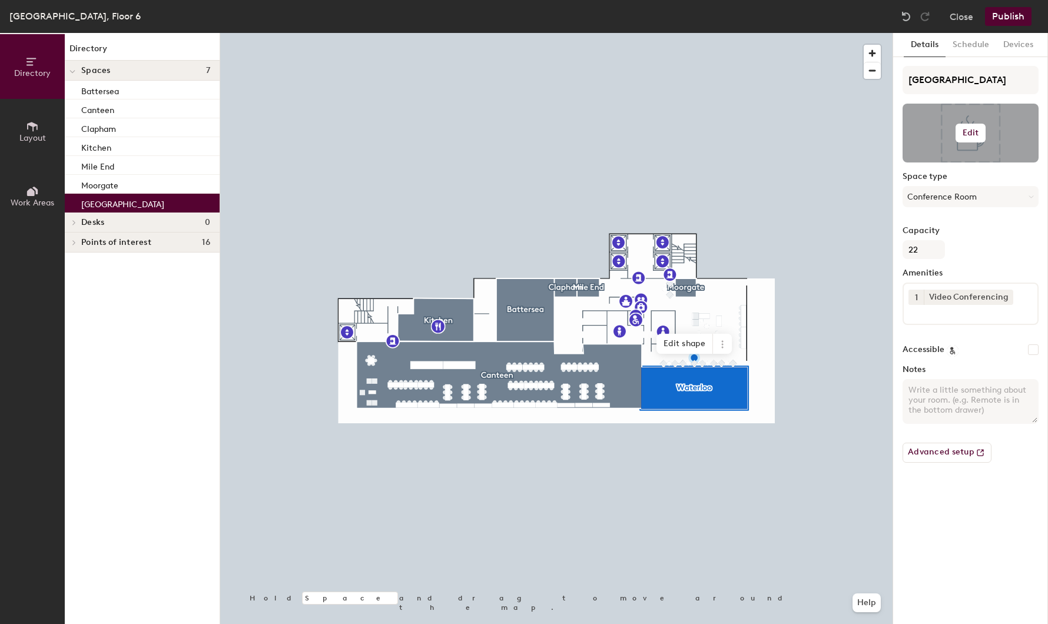
click at [984, 136] on button "Edit" at bounding box center [971, 133] width 31 height 19
click at [961, 160] on input "file" at bounding box center [980, 167] width 135 height 18
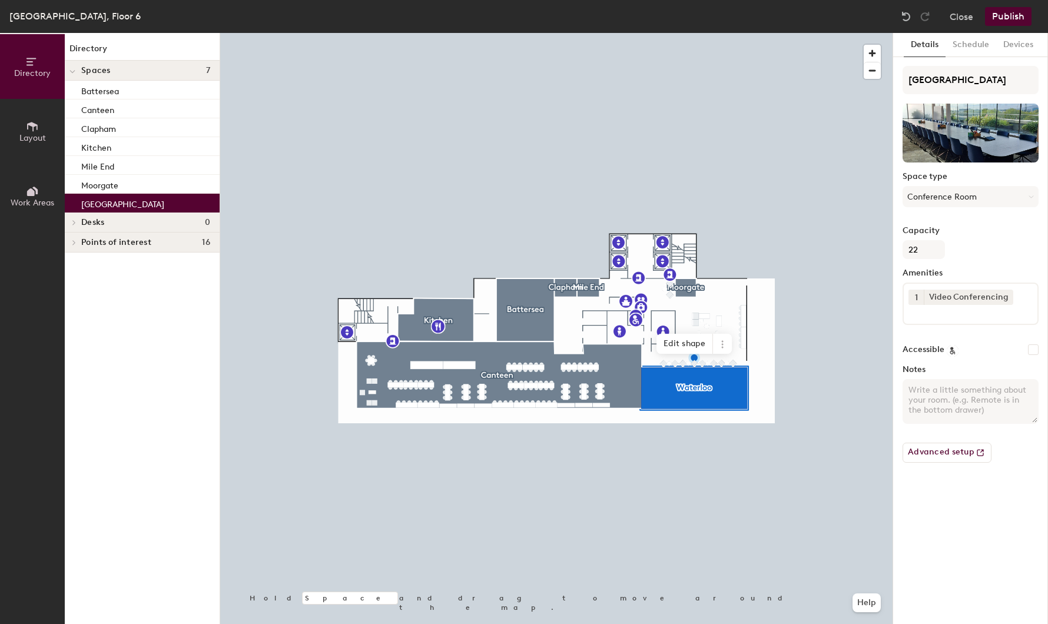
click at [1001, 18] on button "Publish" at bounding box center [1008, 16] width 47 height 19
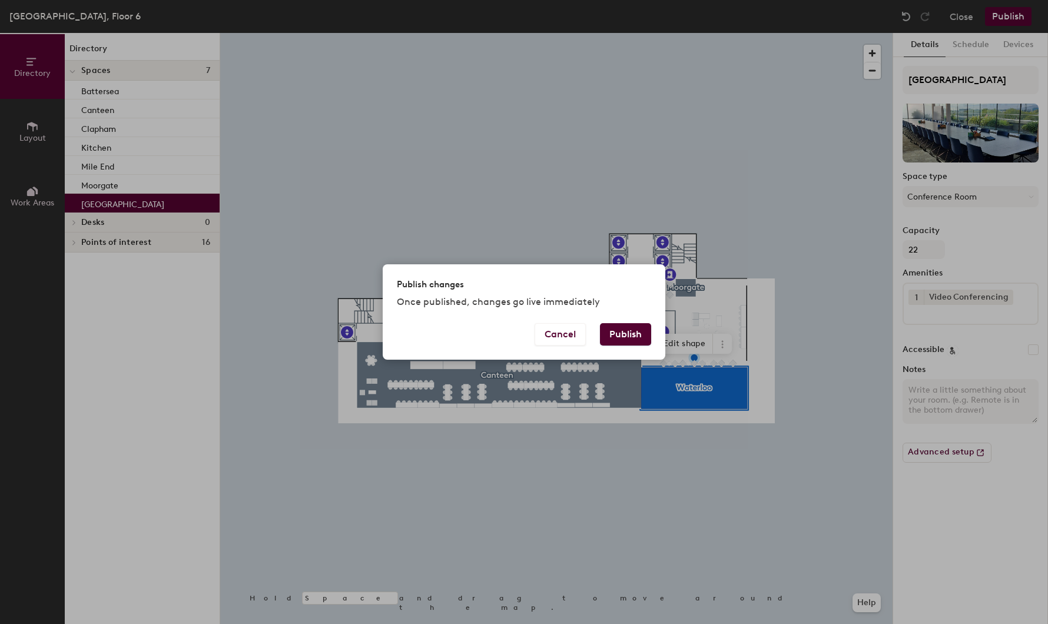
click at [628, 344] on button "Publish" at bounding box center [625, 334] width 51 height 22
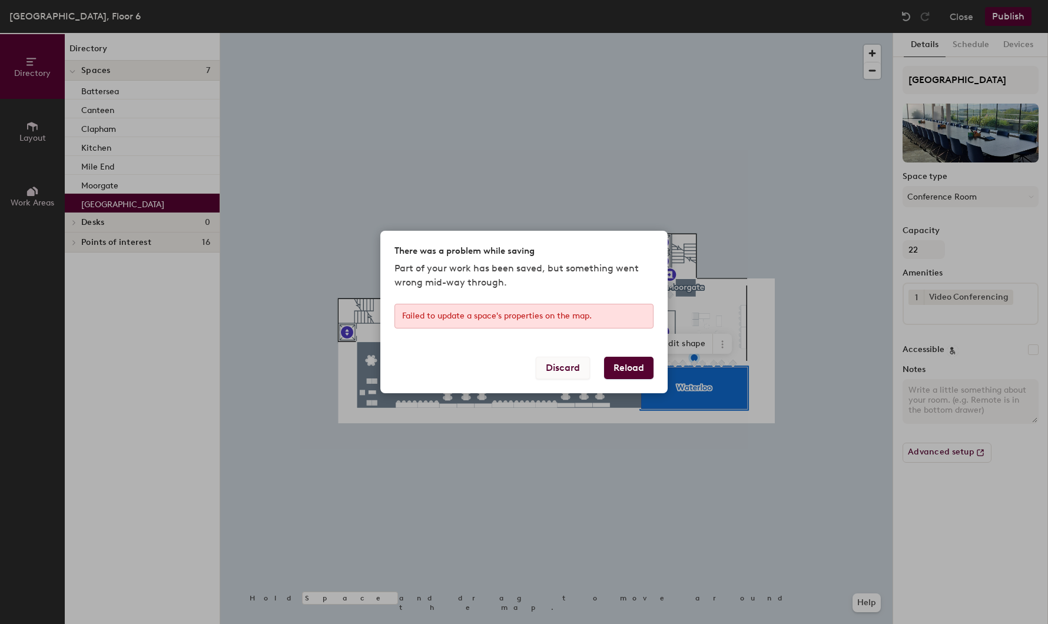
click at [566, 368] on button "Discard" at bounding box center [563, 368] width 54 height 22
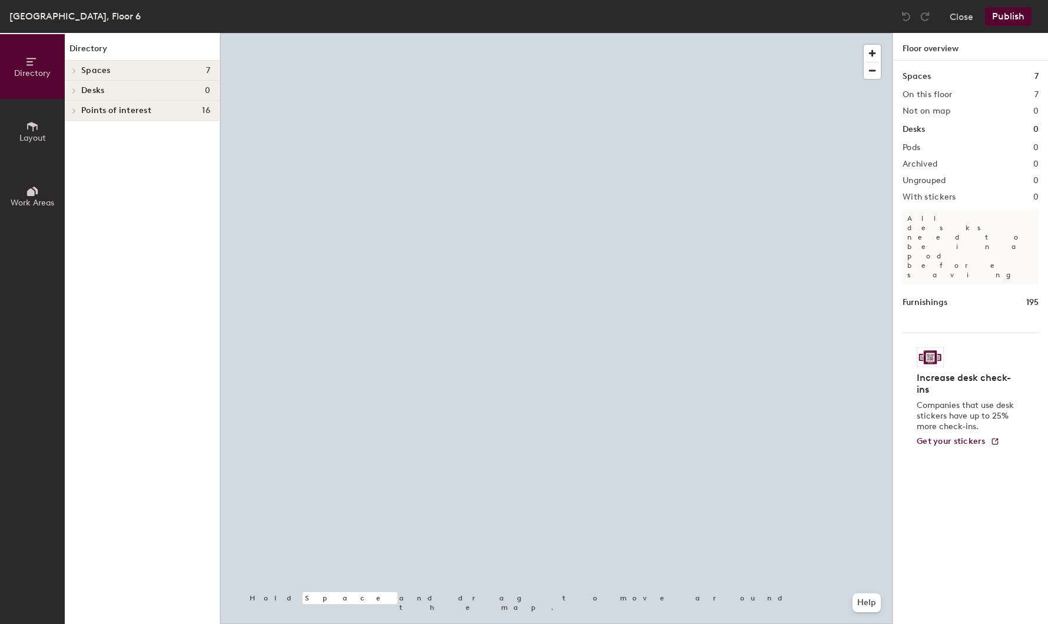
click at [519, 33] on div at bounding box center [556, 33] width 673 height 0
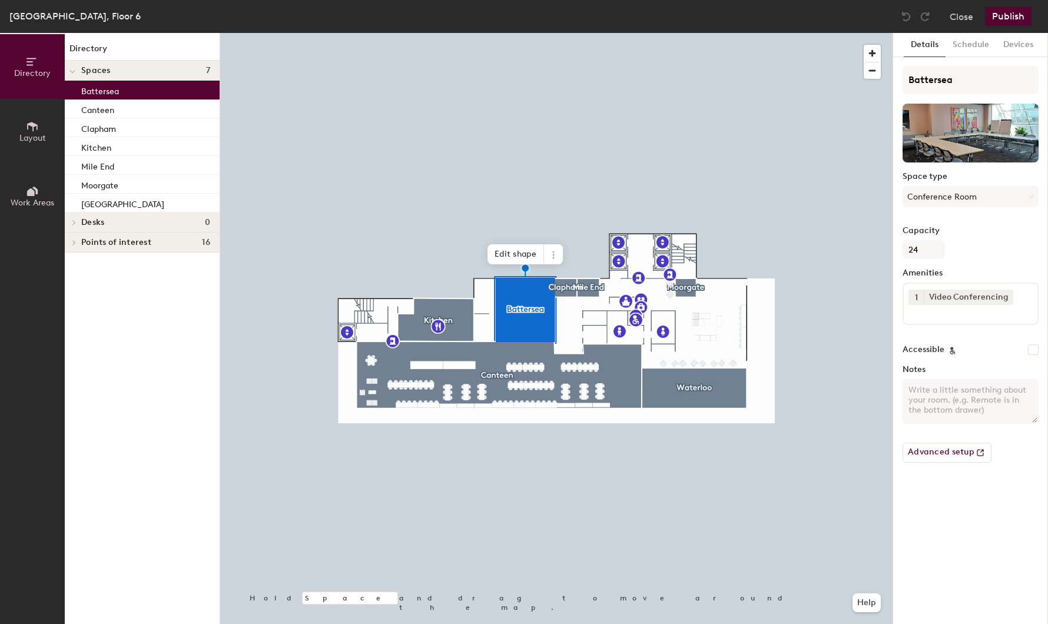
click at [566, 33] on div at bounding box center [556, 33] width 673 height 0
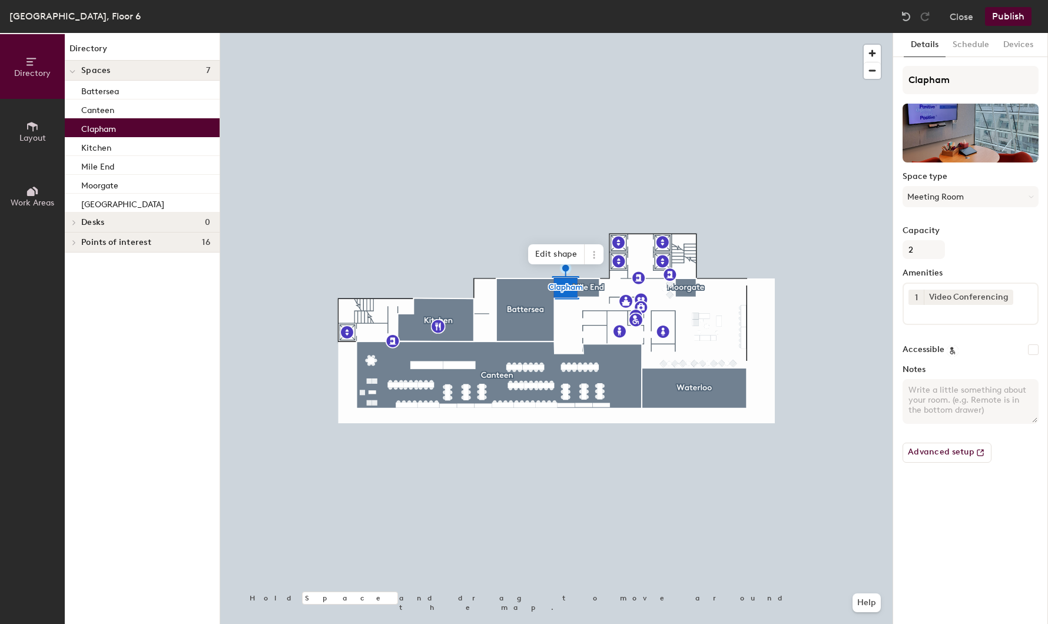
click at [666, 33] on div at bounding box center [556, 33] width 673 height 0
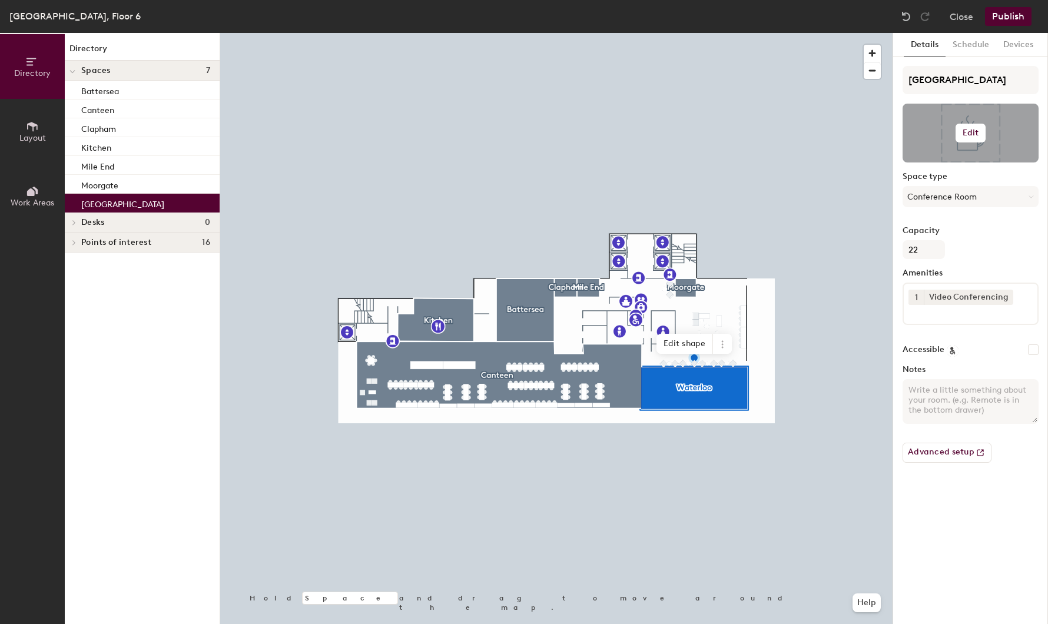
click at [977, 133] on h6 "Edit" at bounding box center [971, 132] width 16 height 9
click at [936, 164] on input "file" at bounding box center [980, 167] width 135 height 18
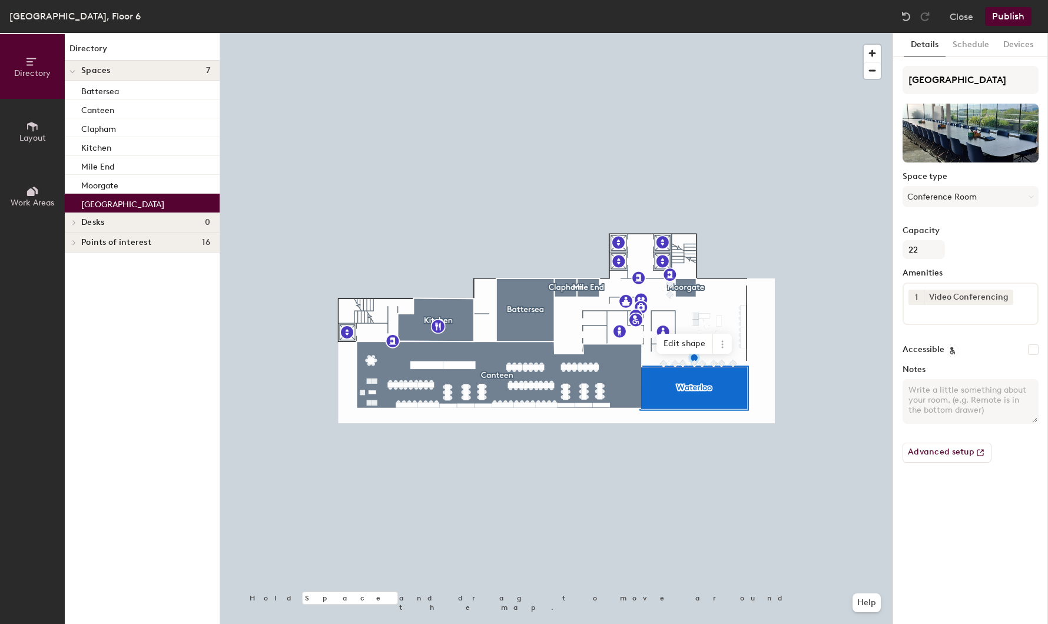
click at [991, 11] on button "Publish" at bounding box center [1008, 16] width 47 height 19
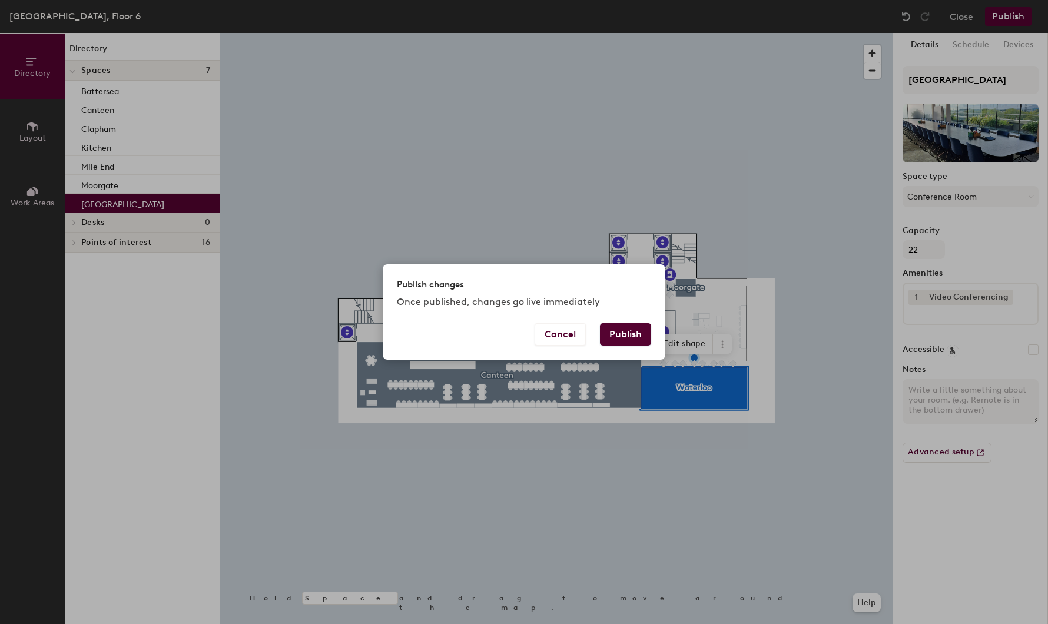
click at [627, 336] on button "Publish" at bounding box center [625, 334] width 51 height 22
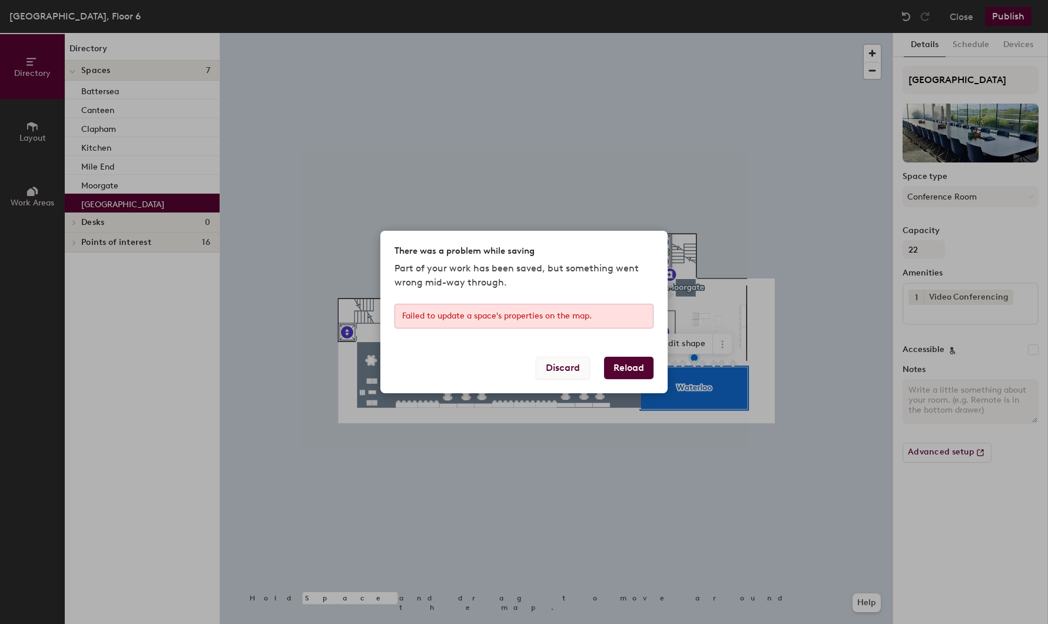
click at [561, 363] on button "Discard" at bounding box center [563, 368] width 54 height 22
click at [561, 365] on body "Skip navigation Schedule Office People Analytics Visits Deliveries Services Man…" at bounding box center [524, 312] width 1048 height 624
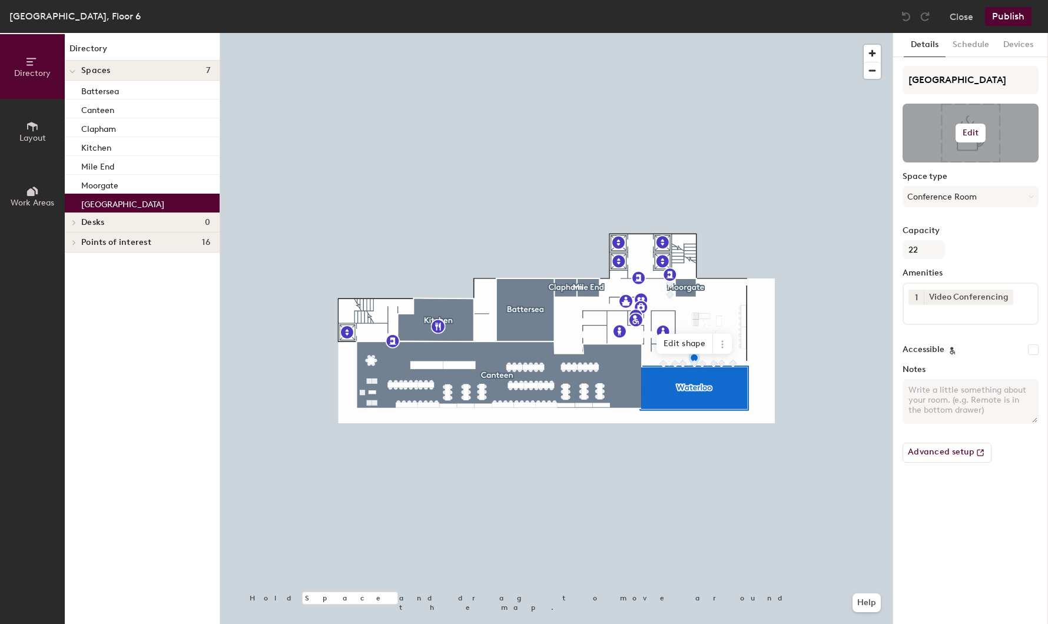
click at [969, 132] on h6 "Edit" at bounding box center [971, 132] width 16 height 9
click at [942, 170] on input "file" at bounding box center [980, 167] width 135 height 18
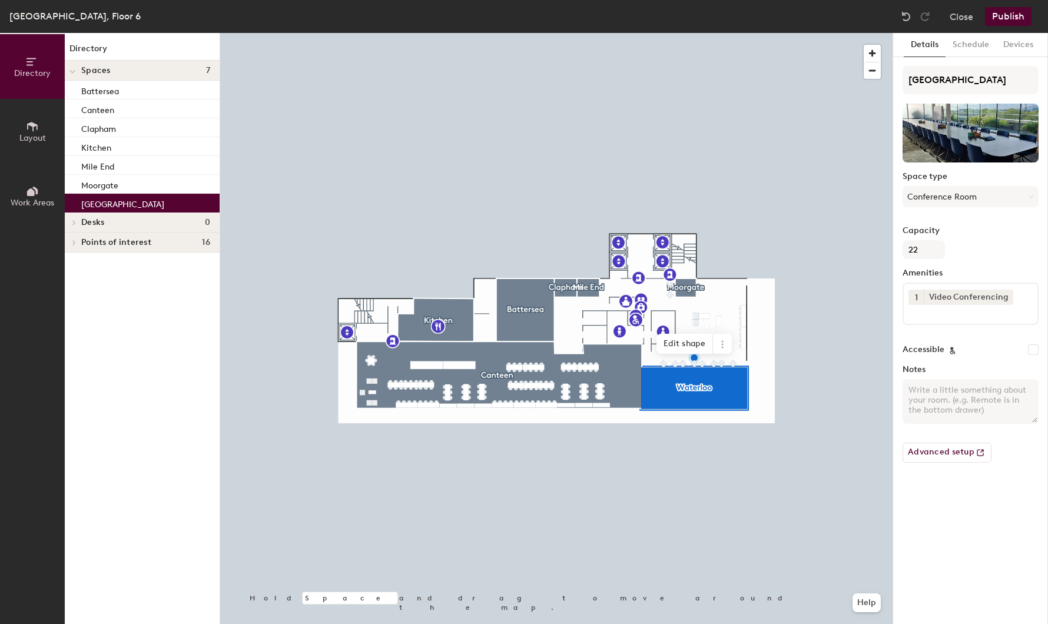
click at [985, 15] on div "Close Publish" at bounding box center [968, 16] width 142 height 19
click at [1005, 18] on button "Publish" at bounding box center [1008, 16] width 47 height 19
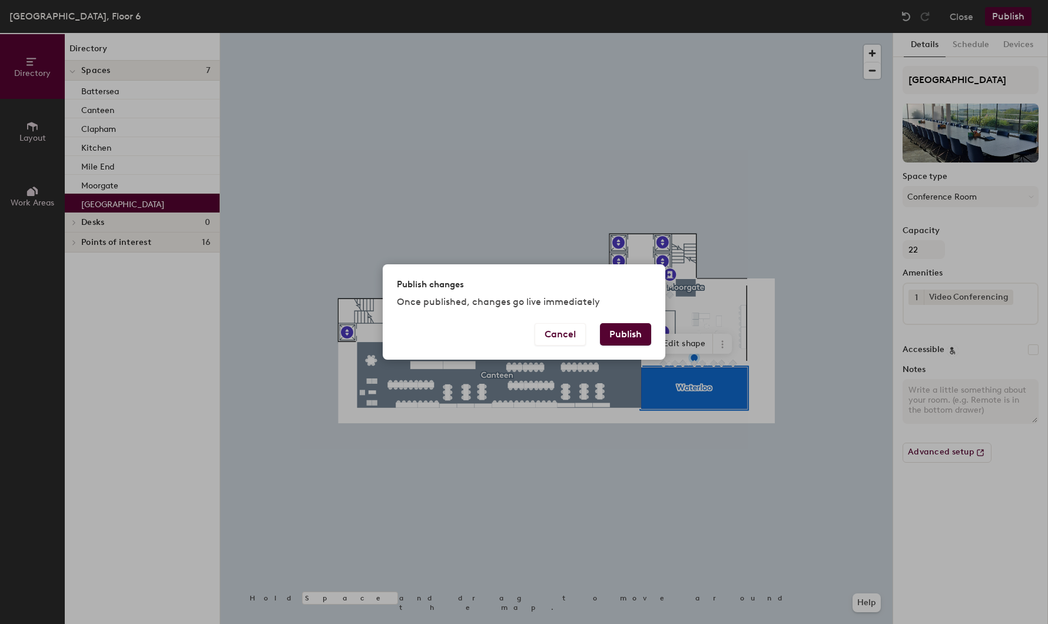
click at [626, 340] on button "Publish" at bounding box center [625, 334] width 51 height 22
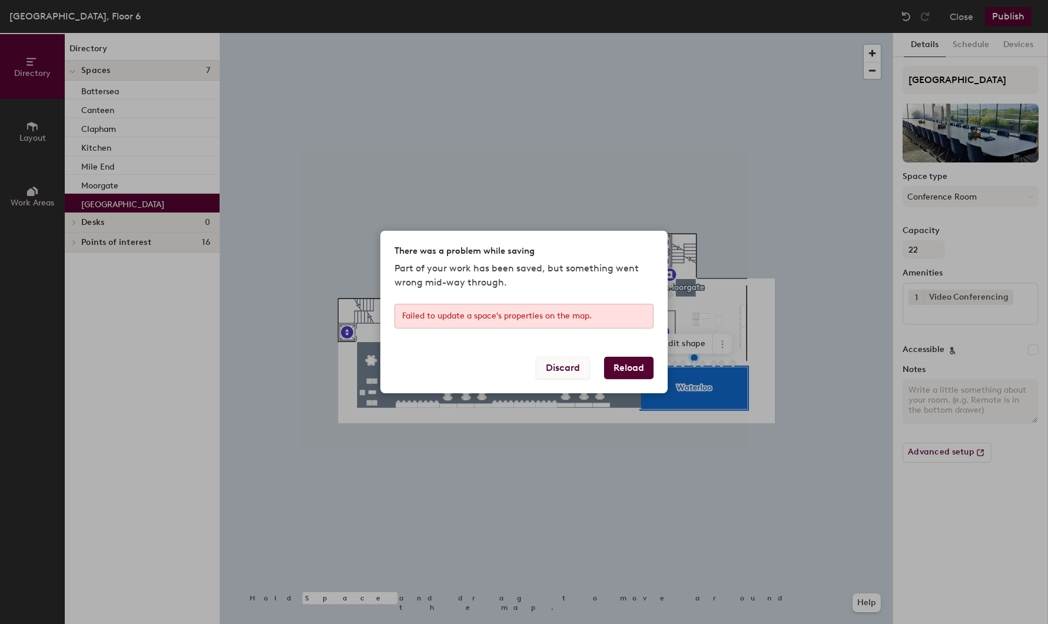
click at [567, 372] on button "Discard" at bounding box center [563, 368] width 54 height 22
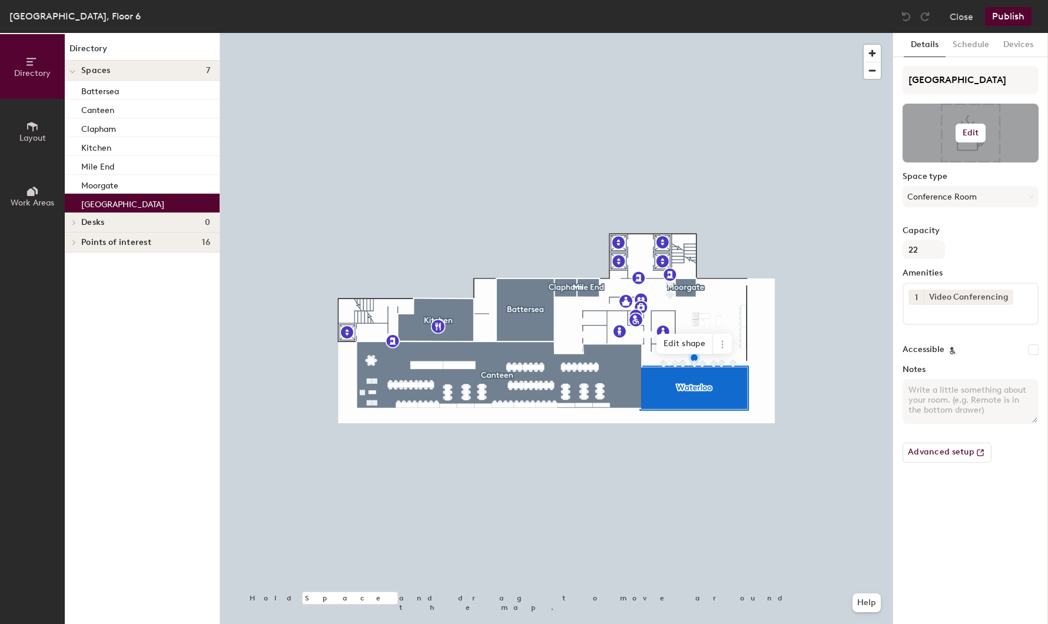
drag, startPoint x: 965, startPoint y: 108, endPoint x: 978, endPoint y: 133, distance: 28.2
click at [978, 133] on button "Edit" at bounding box center [971, 133] width 31 height 19
click at [971, 166] on input "file" at bounding box center [980, 167] width 135 height 18
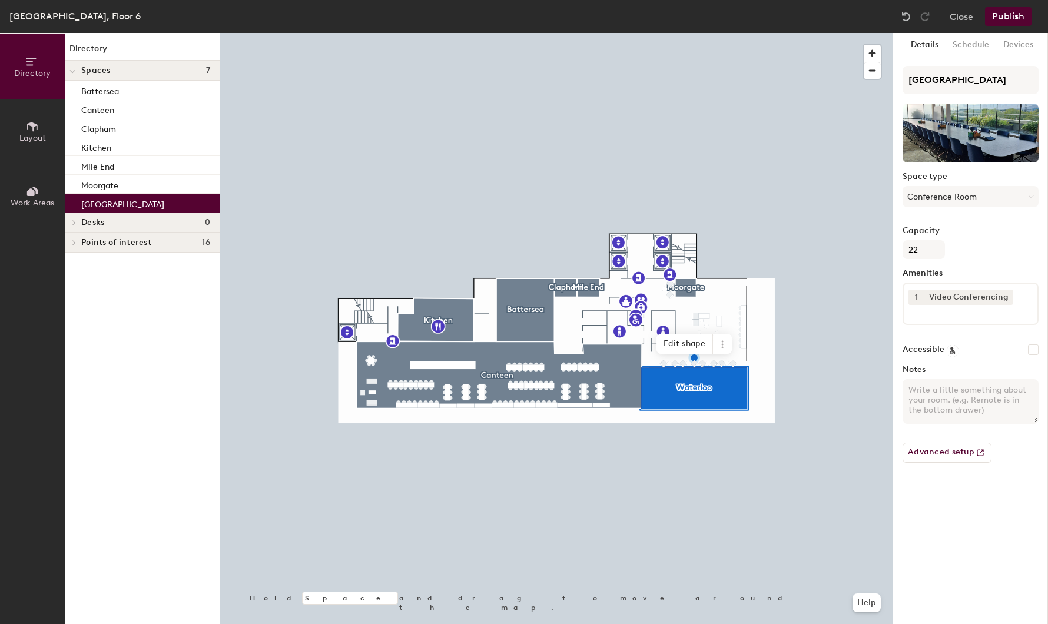
click at [1018, 22] on button "Publish" at bounding box center [1008, 16] width 47 height 19
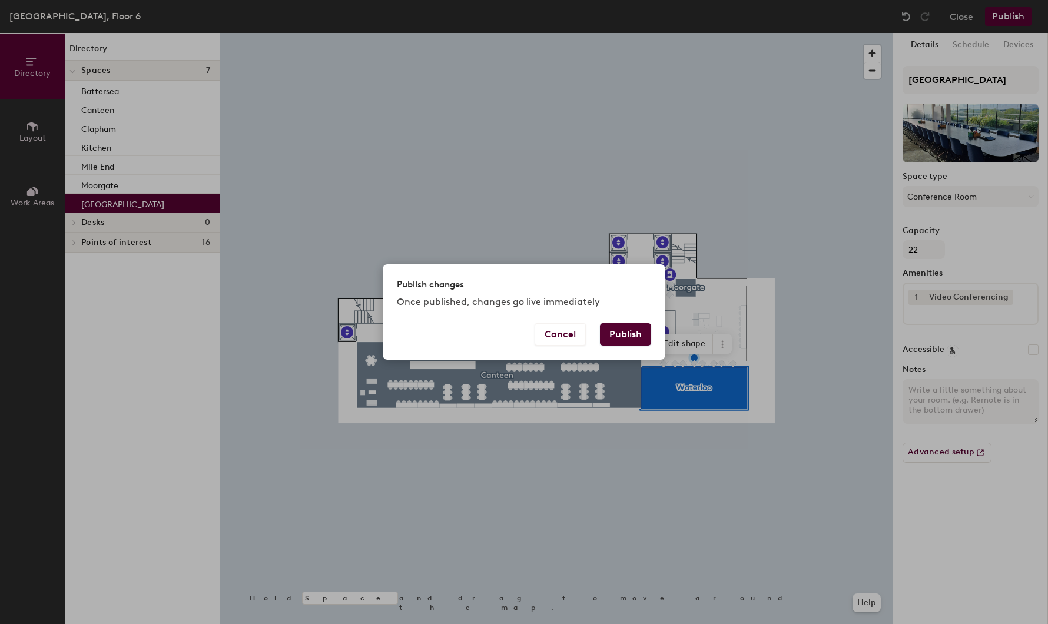
click at [620, 336] on button "Publish" at bounding box center [625, 334] width 51 height 22
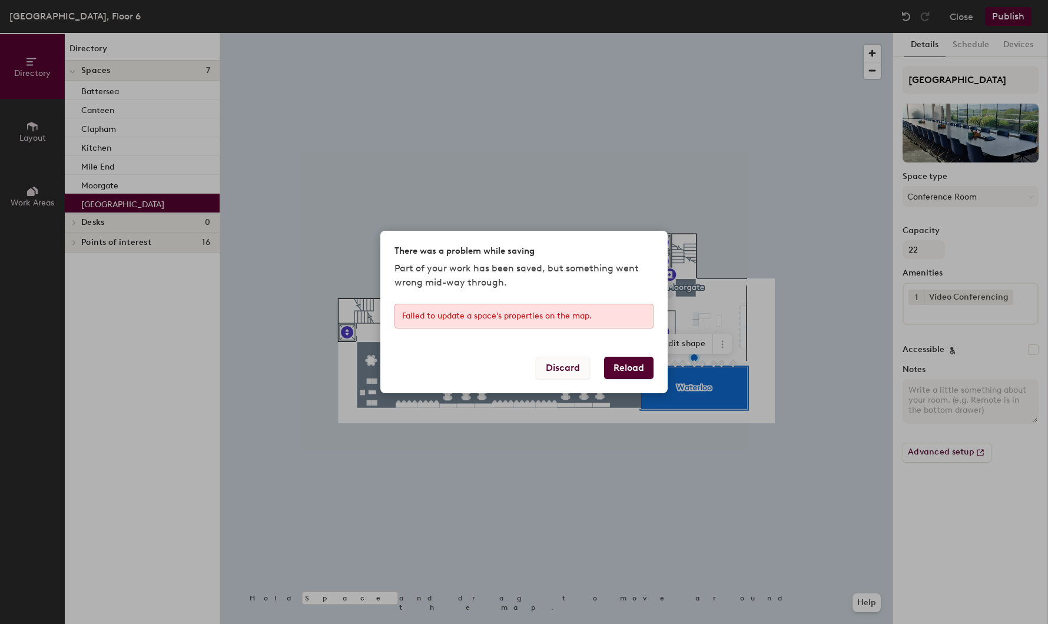
click at [570, 370] on button "Discard" at bounding box center [563, 368] width 54 height 22
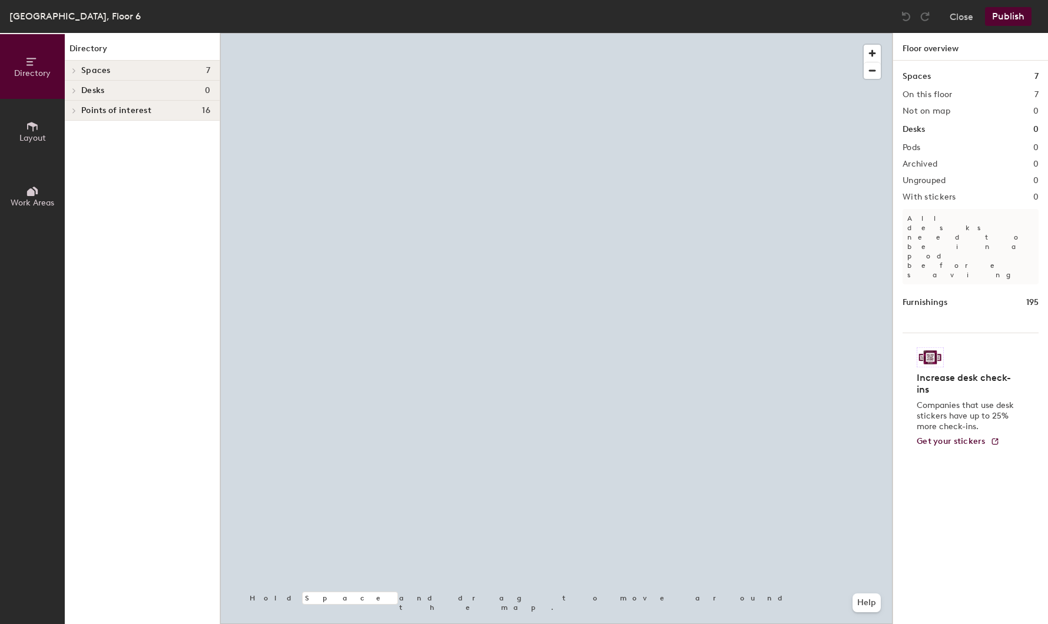
click at [699, 33] on div at bounding box center [556, 33] width 673 height 0
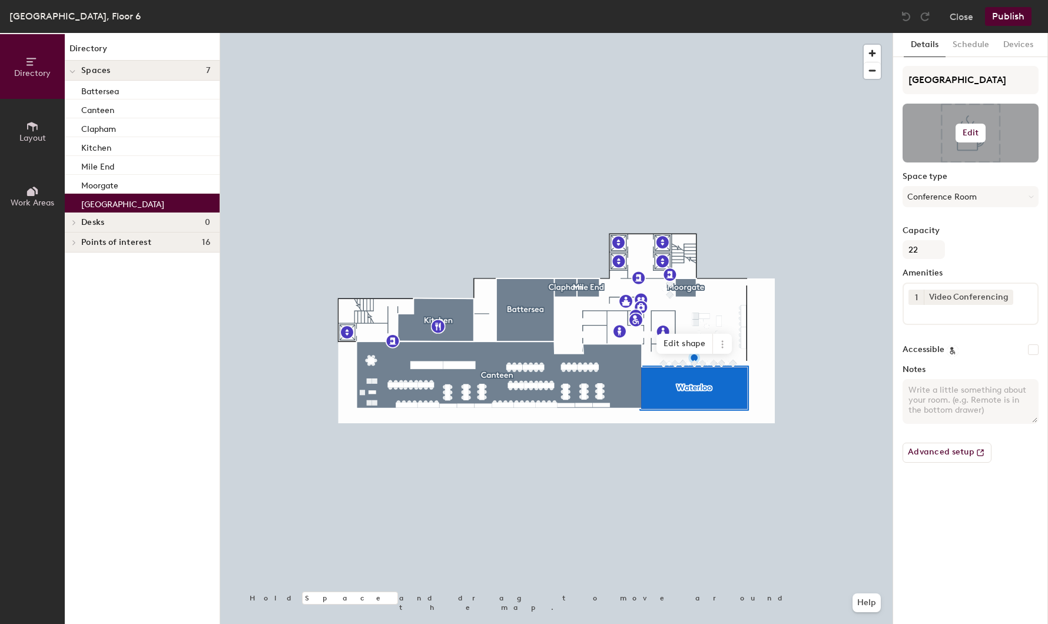
drag, startPoint x: 983, startPoint y: 152, endPoint x: 981, endPoint y: 145, distance: 6.9
click at [982, 148] on div at bounding box center [971, 133] width 136 height 59
click at [975, 136] on h6 "Edit" at bounding box center [971, 132] width 16 height 9
click at [967, 160] on input "file" at bounding box center [980, 167] width 135 height 18
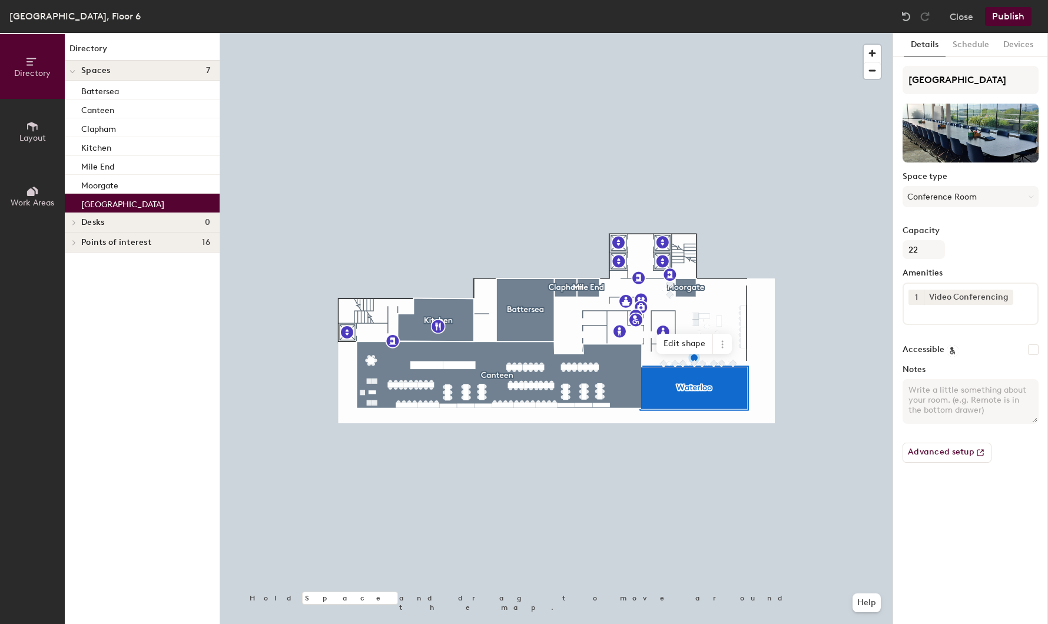
click at [999, 17] on button "Publish" at bounding box center [1008, 16] width 47 height 19
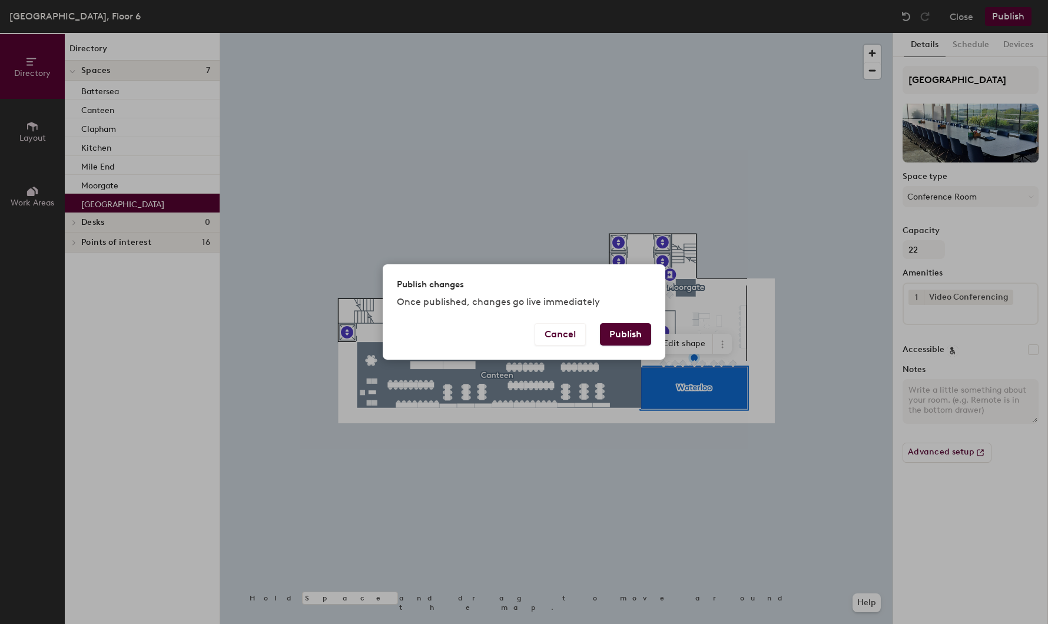
click at [626, 336] on button "Publish" at bounding box center [625, 334] width 51 height 22
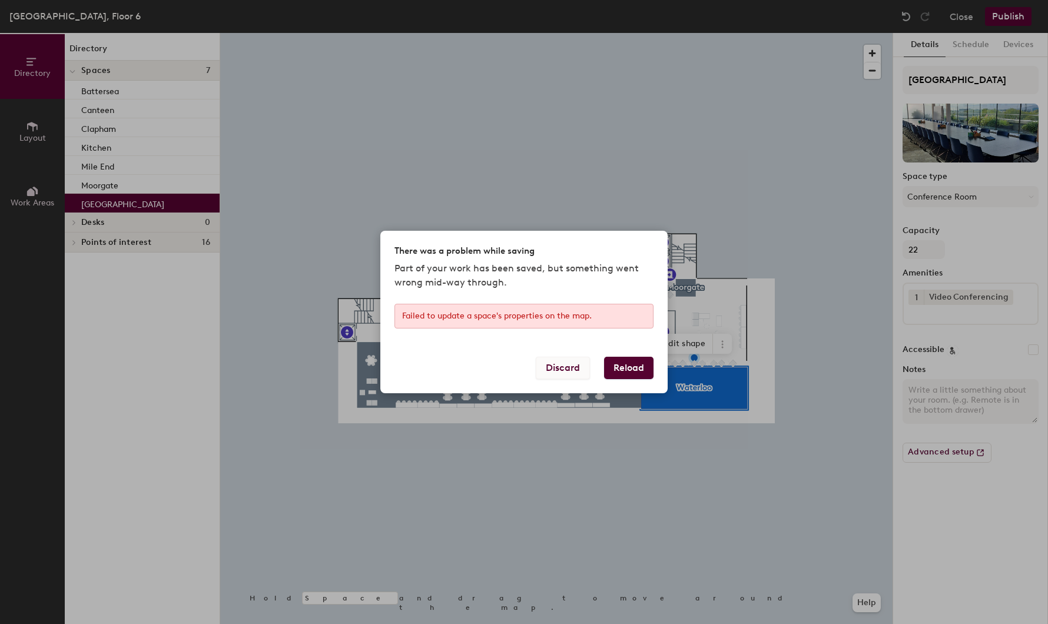
click at [572, 364] on button "Discard" at bounding box center [563, 368] width 54 height 22
